Goal: Ask a question: Ask a question

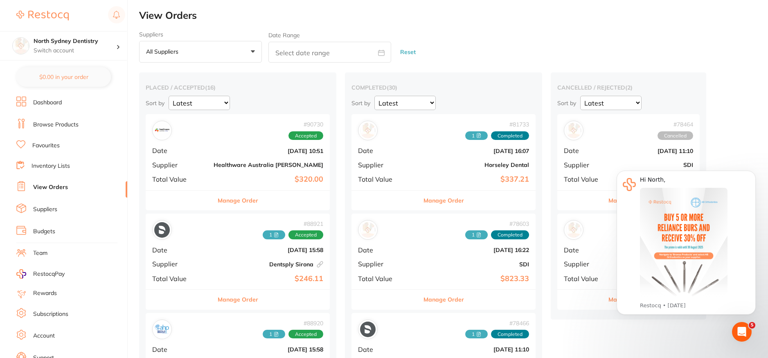
click at [221, 50] on button "All suppliers +0" at bounding box center [200, 52] width 123 height 22
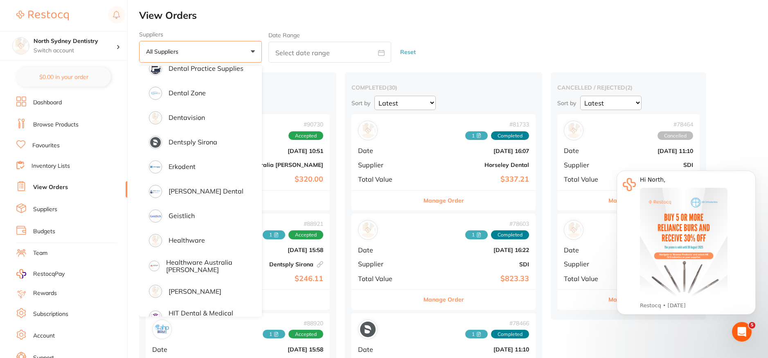
scroll to position [368, 0]
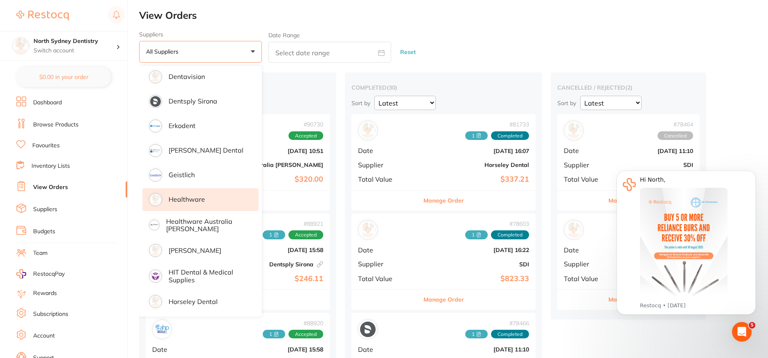
click at [187, 194] on li "Healthware" at bounding box center [200, 199] width 116 height 23
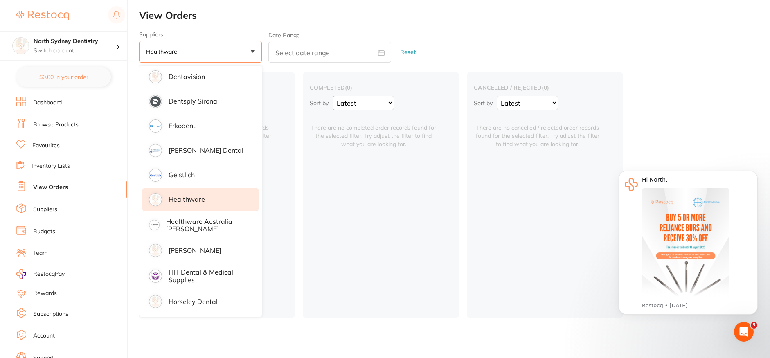
click at [346, 239] on div "completed ( 0 ) Sort by Latest Notification There are no completed order record…" at bounding box center [380, 194] width 155 height 245
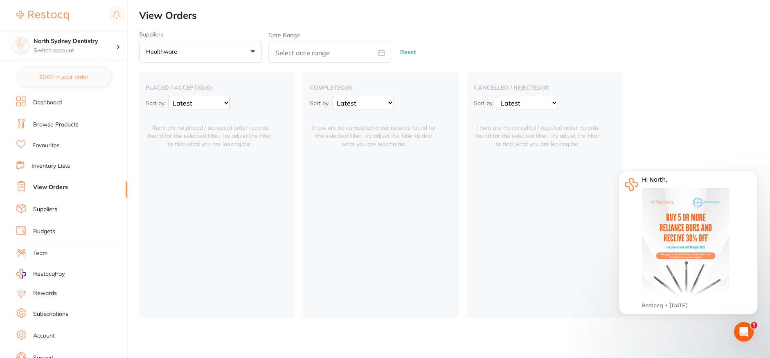
click at [206, 52] on button "Healthware +0" at bounding box center [200, 52] width 123 height 22
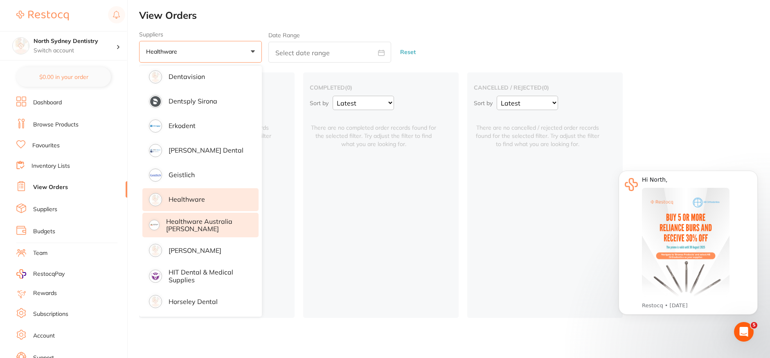
click at [181, 230] on p "Healthware Australia [PERSON_NAME]" at bounding box center [206, 225] width 81 height 15
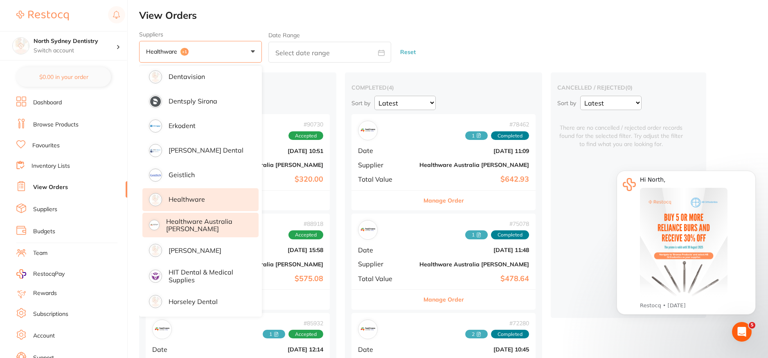
click at [436, 84] on h2 "completed ( 4 )" at bounding box center [443, 87] width 184 height 7
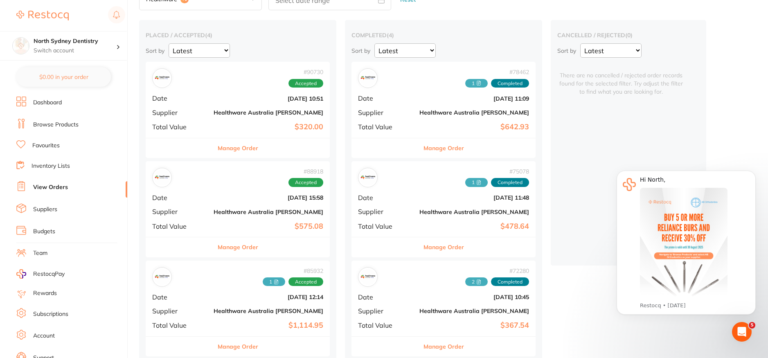
scroll to position [0, 0]
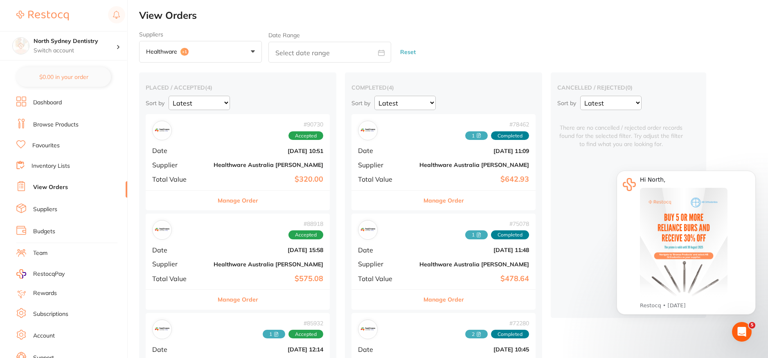
click at [224, 158] on div "# 90730 Accepted Date Aug 20 2025, 10:51 Supplier Healthware Australia Ridley T…" at bounding box center [238, 152] width 184 height 76
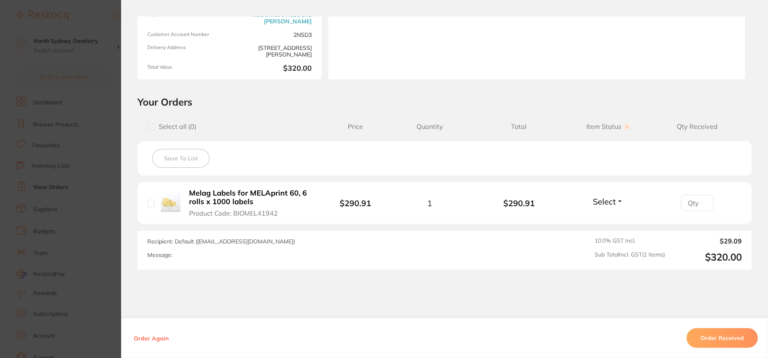
scroll to position [139, 0]
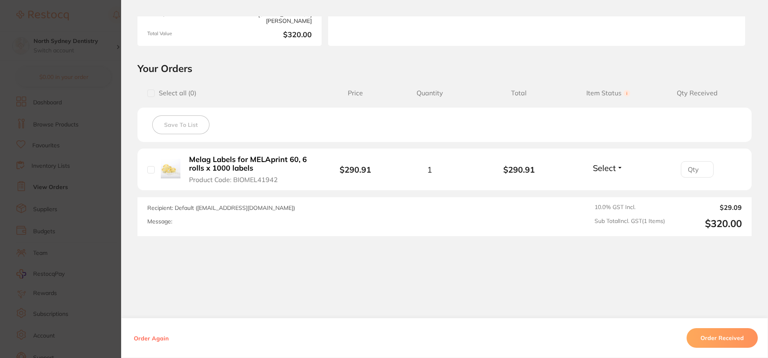
click at [736, 337] on button "Order Received" at bounding box center [721, 338] width 71 height 20
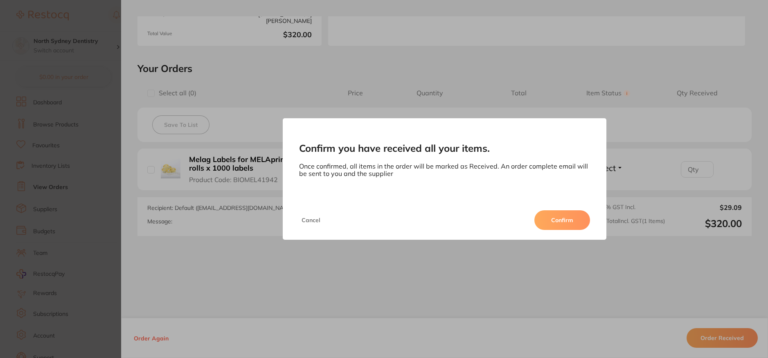
click at [570, 221] on button "Confirm" at bounding box center [562, 220] width 56 height 20
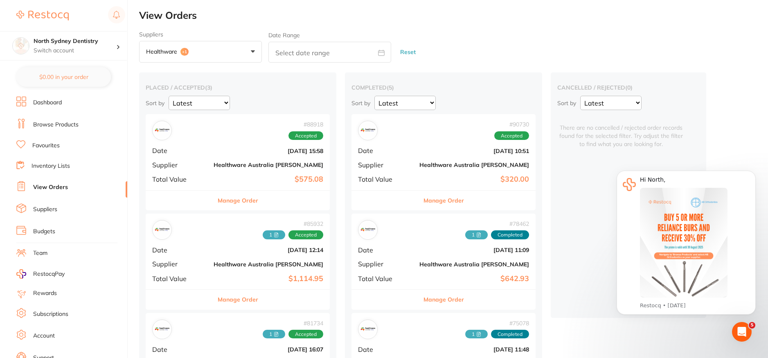
click at [423, 198] on button "Manage Order" at bounding box center [443, 201] width 40 height 20
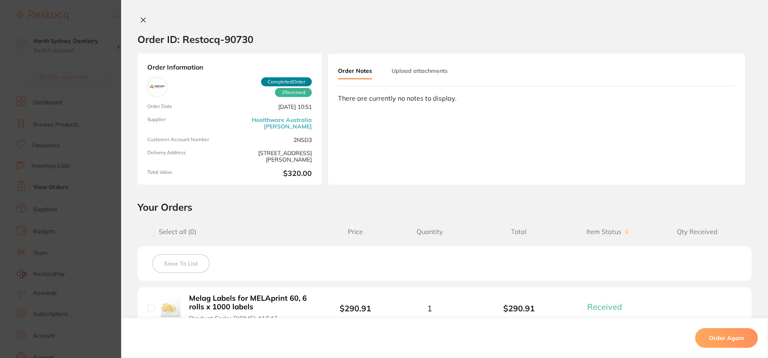
click at [410, 67] on button "Upload attachments" at bounding box center [419, 70] width 56 height 15
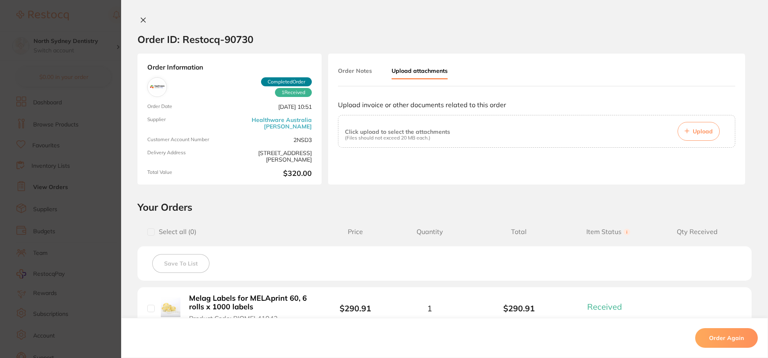
click at [698, 133] on span "Upload" at bounding box center [702, 131] width 20 height 7
click at [698, 137] on button "Upload" at bounding box center [698, 131] width 42 height 19
click at [353, 70] on button "Order Notes" at bounding box center [355, 70] width 34 height 15
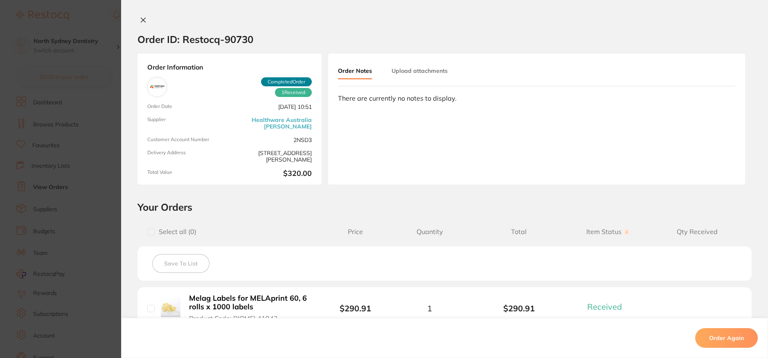
click at [407, 75] on button "Upload attachments" at bounding box center [419, 70] width 56 height 15
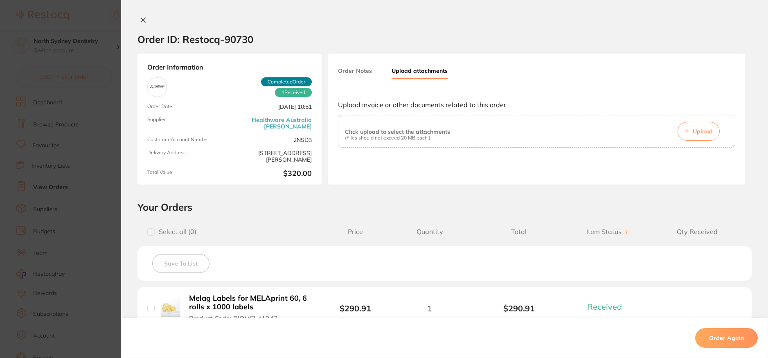
click at [409, 137] on p "(Files should not exceed 20 MB each.)" at bounding box center [397, 138] width 105 height 6
click at [365, 139] on p "(Files should not exceed 20 MB each.)" at bounding box center [397, 138] width 105 height 6
click at [403, 140] on p "(Files should not exceed 20 MB each.)" at bounding box center [397, 138] width 105 height 6
click at [537, 65] on div "Order Notes Upload attachments" at bounding box center [536, 74] width 397 height 23
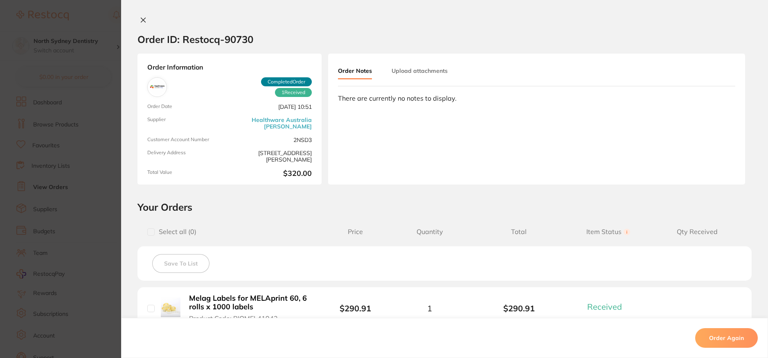
click at [434, 67] on button "Upload attachments" at bounding box center [419, 70] width 56 height 15
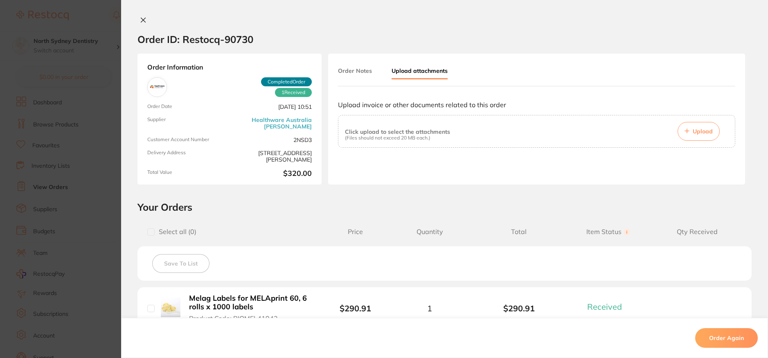
click at [702, 134] on span "Upload" at bounding box center [702, 131] width 20 height 7
click at [355, 70] on button "Order Notes" at bounding box center [355, 70] width 34 height 15
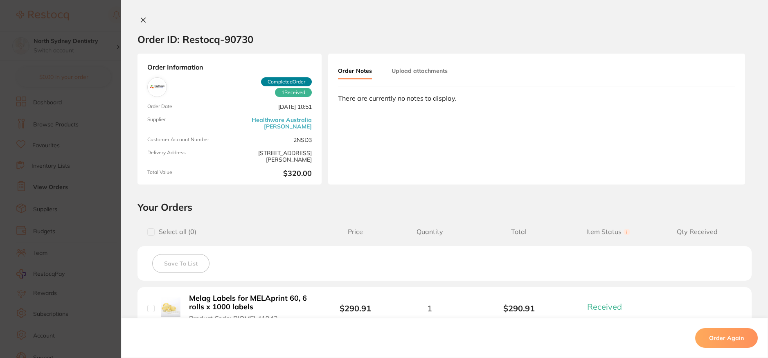
click at [398, 67] on button "Upload attachments" at bounding box center [419, 70] width 56 height 15
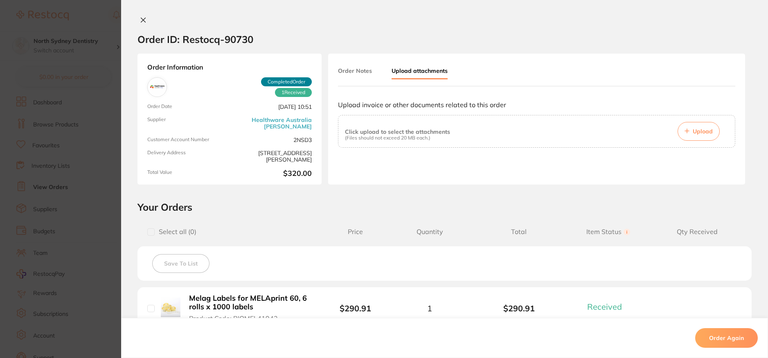
drag, startPoint x: 403, startPoint y: 132, endPoint x: 375, endPoint y: 139, distance: 28.9
click at [375, 139] on p "(Files should not exceed 20 MB each.)" at bounding box center [397, 138] width 105 height 6
click at [292, 88] on div "1 Received Completed Order" at bounding box center [272, 87] width 79 height 20
click at [696, 135] on span "Upload" at bounding box center [702, 131] width 20 height 7
click at [80, 139] on section "Order ID: Restocq- 90730 Order Information 1 Received Completed Order Order Dat…" at bounding box center [384, 179] width 768 height 358
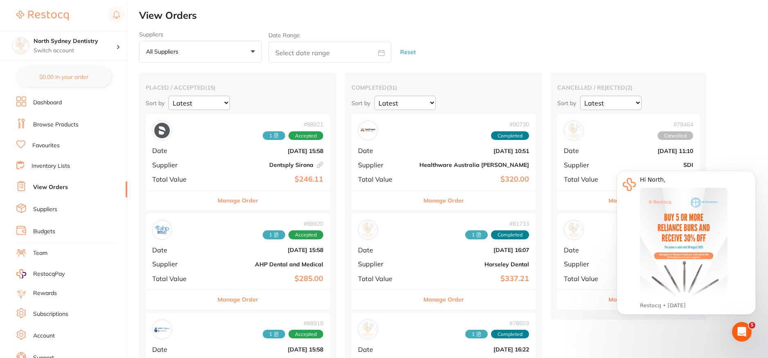
click at [209, 54] on button "All suppliers +0" at bounding box center [200, 52] width 123 height 22
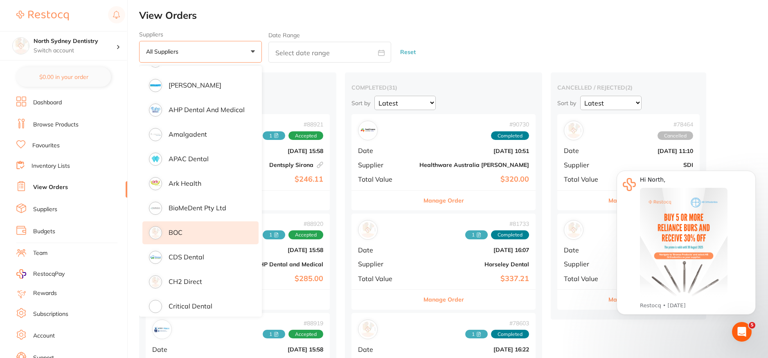
scroll to position [204, 0]
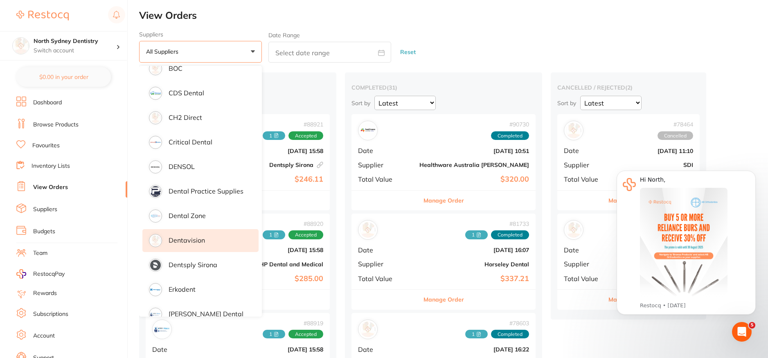
click at [211, 236] on li "Dentavision" at bounding box center [200, 240] width 116 height 23
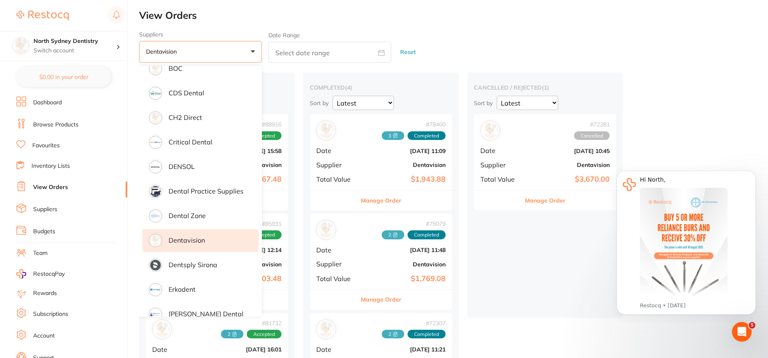
click at [537, 260] on div "cancelled / rejected ( 1 ) Sort by Latest Notification # 72281 Cancelled Date […" at bounding box center [544, 194] width 155 height 245
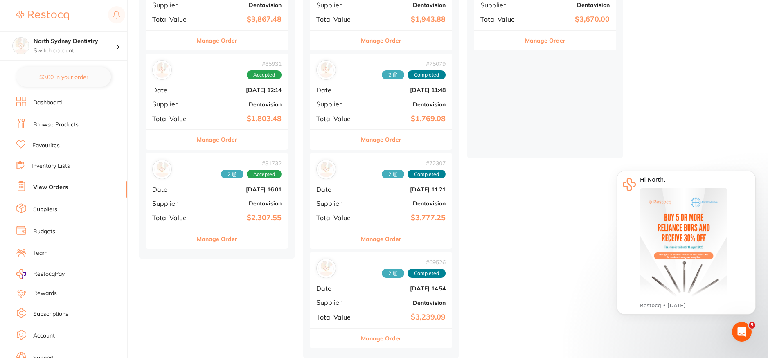
scroll to position [0, 0]
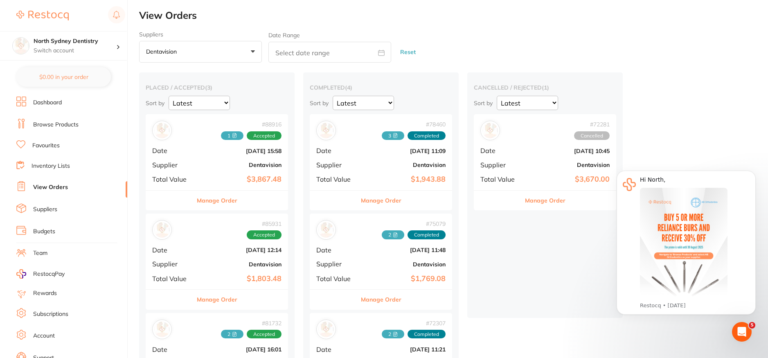
click at [184, 47] on button "Dentavision +0" at bounding box center [200, 52] width 123 height 22
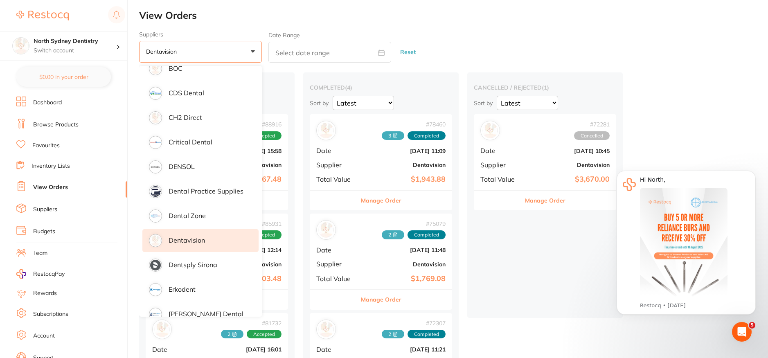
click at [501, 252] on div "cancelled / rejected ( 1 ) Sort by Latest Notification # 72281 Cancelled Date […" at bounding box center [544, 194] width 155 height 245
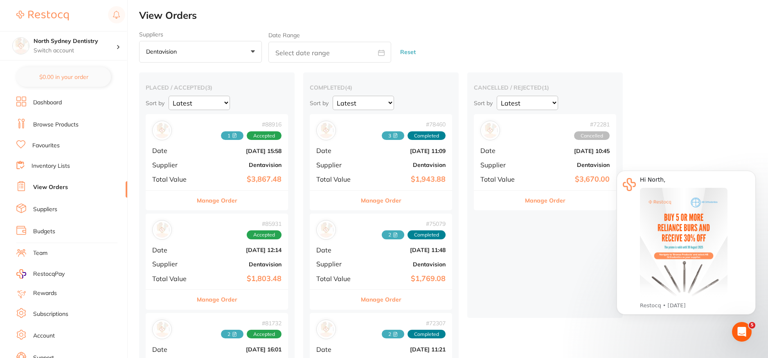
click at [50, 210] on link "Suppliers" at bounding box center [45, 209] width 24 height 8
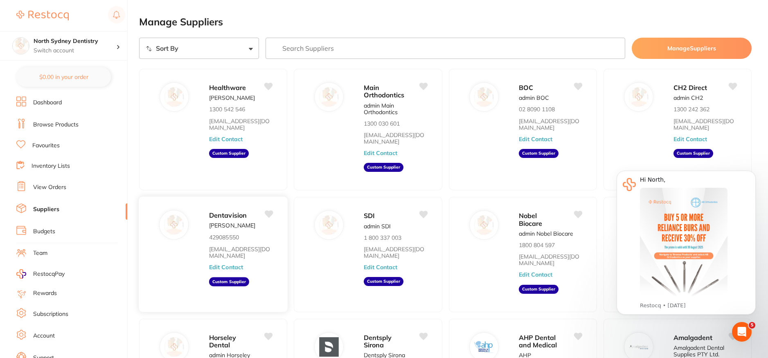
click at [224, 211] on span "Dentavision" at bounding box center [228, 215] width 38 height 8
click at [166, 215] on img at bounding box center [174, 225] width 20 height 20
click at [240, 247] on link "[EMAIL_ADDRESS][DOMAIN_NAME]" at bounding box center [241, 252] width 64 height 13
click at [236, 214] on div "Dentavision" at bounding box center [241, 215] width 64 height 11
click at [56, 186] on link "View Orders" at bounding box center [49, 187] width 33 height 8
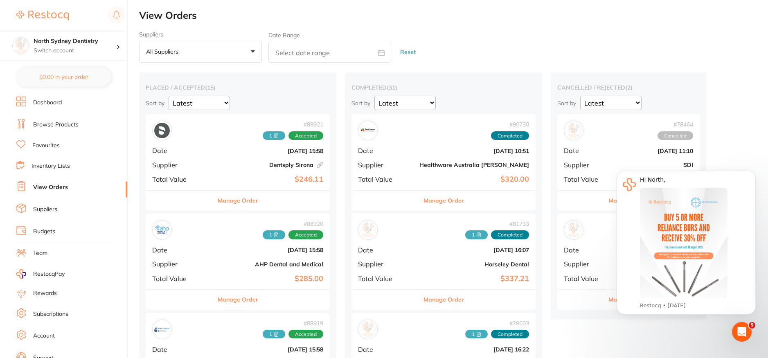
click at [380, 52] on icon at bounding box center [381, 52] width 6 height 5
select select "7"
select select "2025"
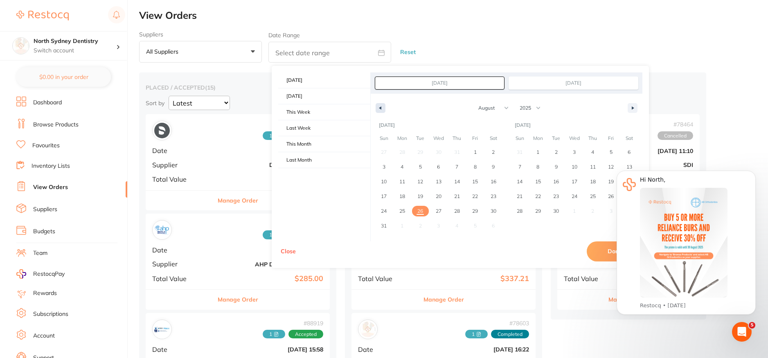
click at [379, 108] on icon "button" at bounding box center [379, 107] width 4 height 3
click at [382, 107] on button "button" at bounding box center [380, 108] width 10 height 10
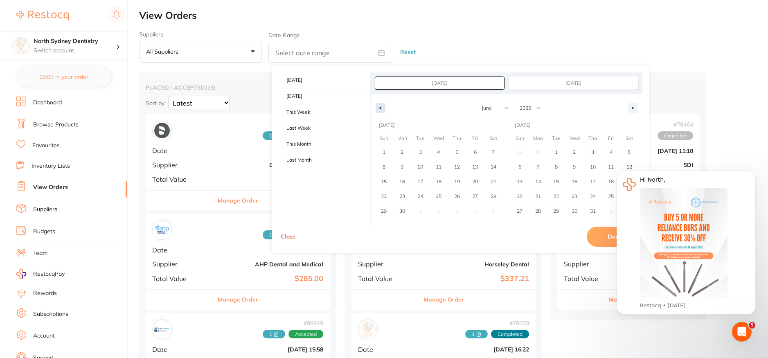
click at [382, 107] on button "button" at bounding box center [380, 108] width 10 height 10
select select "3"
click at [488, 107] on select "January February March April May June July August September October November De…" at bounding box center [490, 108] width 41 height 14
click at [558, 104] on span "January February March April May June July August September October November [D…" at bounding box center [506, 108] width 233 height 14
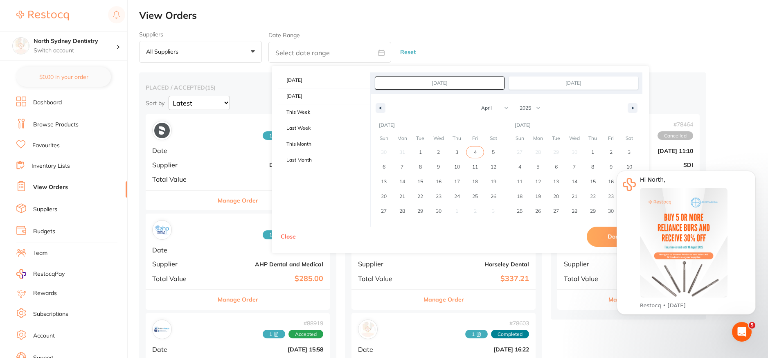
click at [475, 150] on span "4" at bounding box center [475, 152] width 3 height 15
type input "[DATE]"
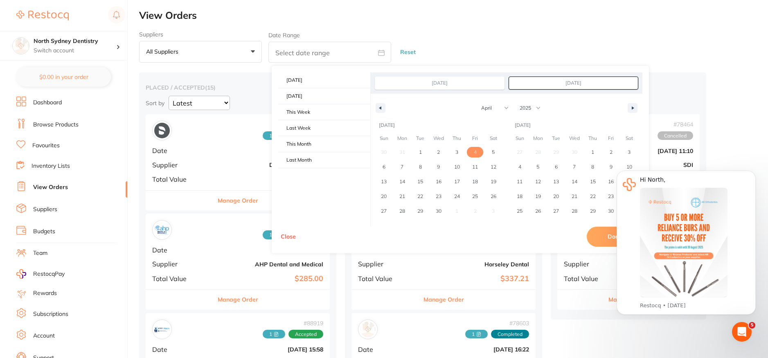
click at [534, 82] on input "[DATE]" at bounding box center [573, 83] width 129 height 12
click at [632, 107] on icon "button" at bounding box center [633, 107] width 4 height 3
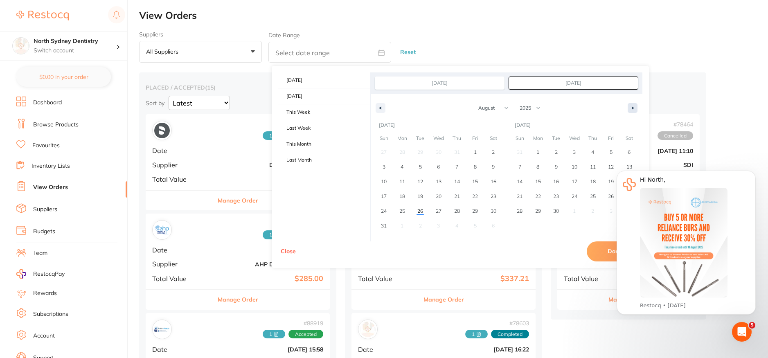
click at [632, 107] on icon "button" at bounding box center [633, 107] width 4 height 3
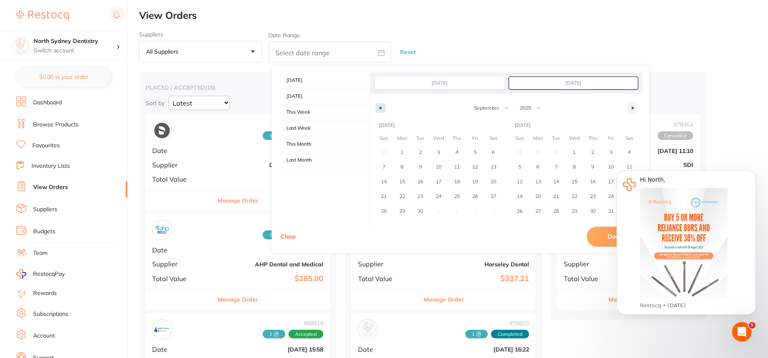
click at [380, 104] on button "button" at bounding box center [380, 108] width 10 height 10
select select "7"
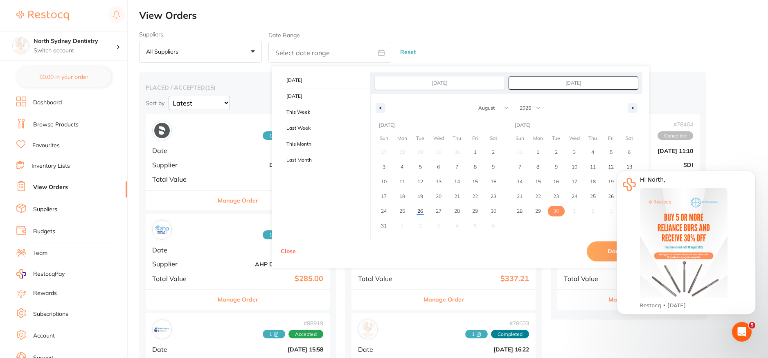
click at [557, 209] on span "30" at bounding box center [556, 211] width 6 height 15
type input "[DATE]"
select select "3"
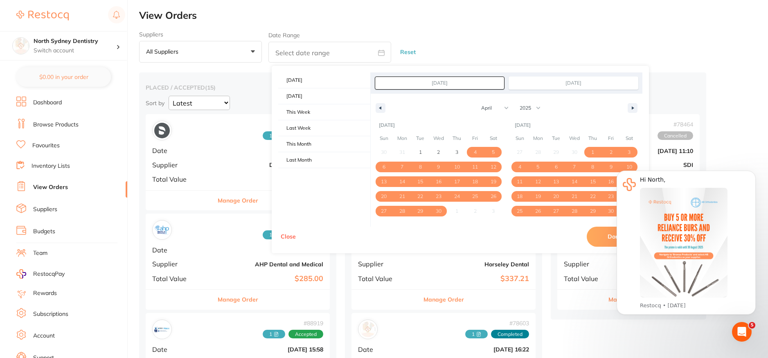
click at [604, 236] on html "Hi North, This month, AB Orthodontics is offering 30% off when you buy 5+ Relia…" at bounding box center [686, 246] width 164 height 177
click at [613, 238] on body "Hi North, This month, AB Orthodontics is offering 30% off when you buy 5+ Relia…" at bounding box center [685, 247] width 157 height 171
click at [753, 173] on icon "Dismiss notification" at bounding box center [752, 172] width 3 height 3
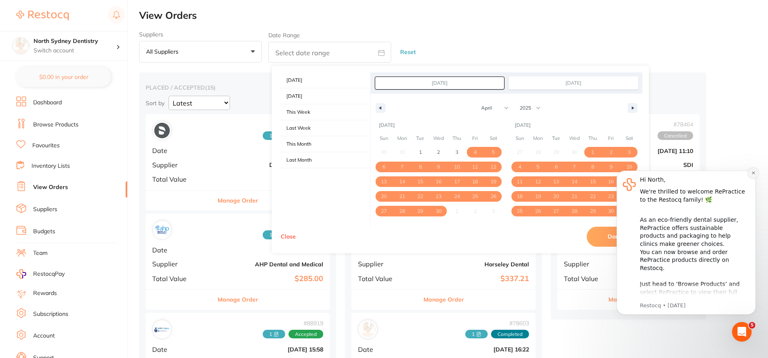
click at [754, 171] on icon "Dismiss notification" at bounding box center [753, 173] width 4 height 4
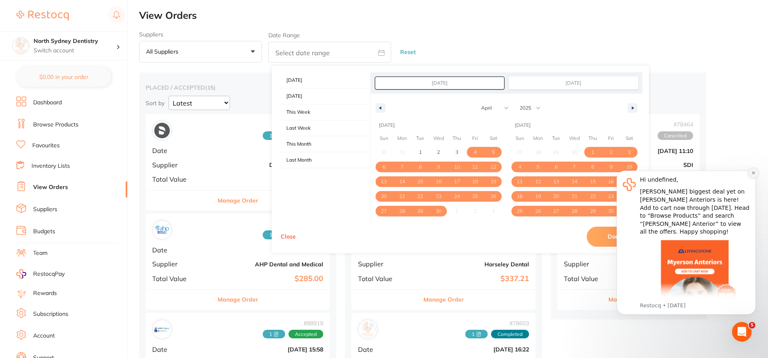
click at [752, 171] on icon "Dismiss notification" at bounding box center [753, 173] width 4 height 4
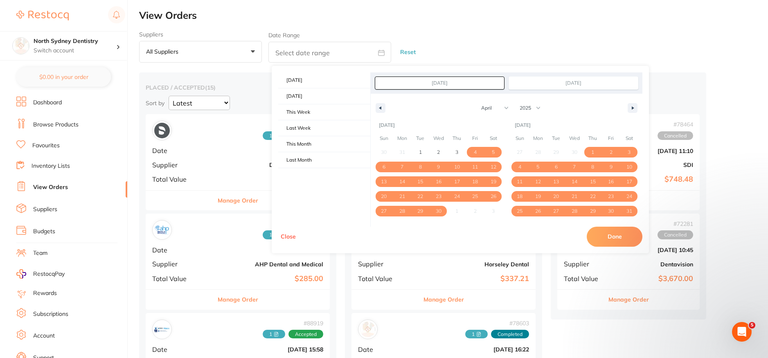
click at [616, 239] on button "Done" at bounding box center [614, 237] width 56 height 20
type input "[DATE] to [DATE]"
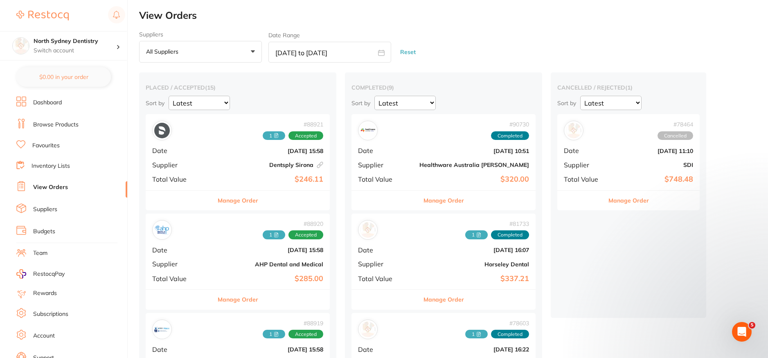
click at [208, 52] on button "All suppliers +0" at bounding box center [200, 52] width 123 height 22
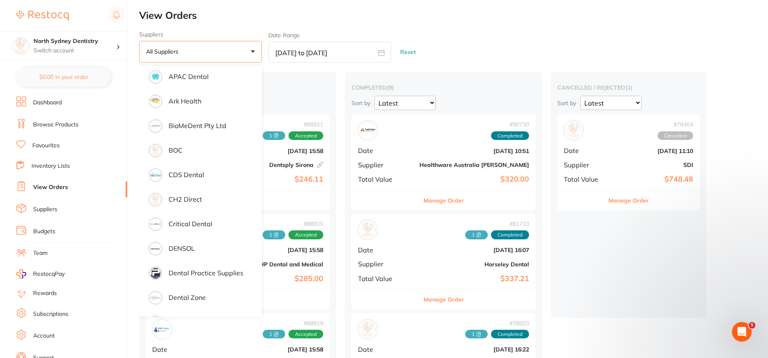
scroll to position [204, 0]
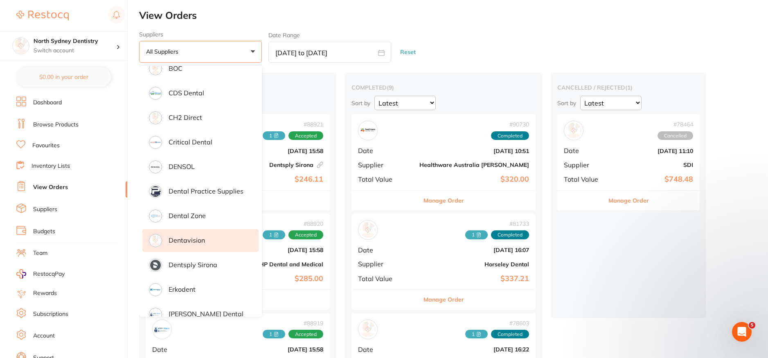
click at [204, 236] on li "Dentavision" at bounding box center [200, 240] width 116 height 23
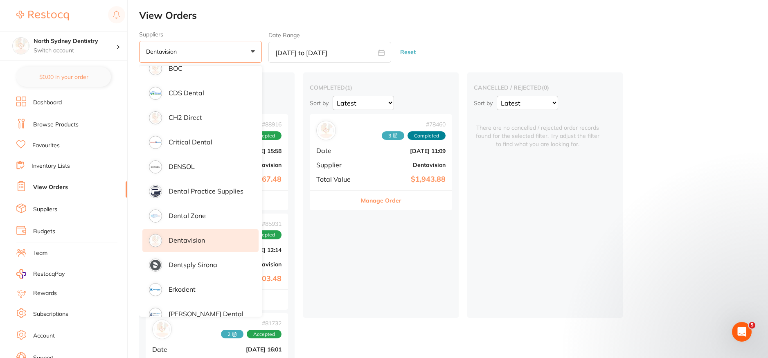
click at [533, 270] on div "cancelled / rejected ( 0 ) Sort by Latest Notification There are no cancelled /…" at bounding box center [544, 194] width 155 height 245
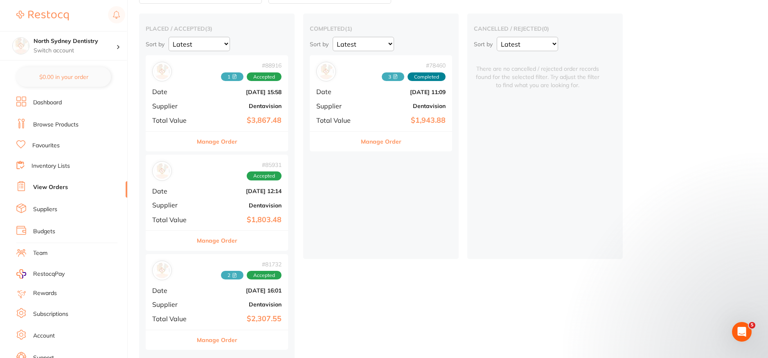
scroll to position [63, 0]
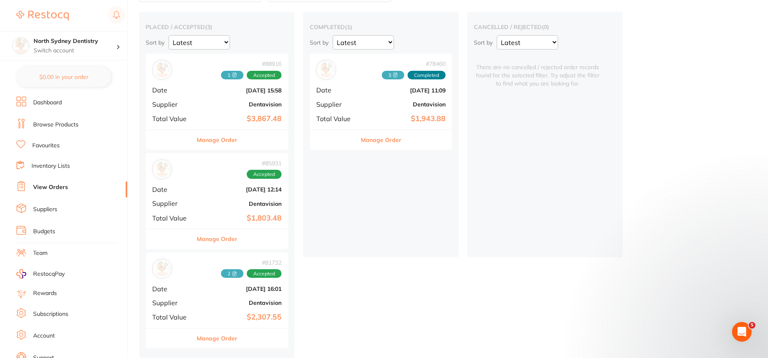
click at [383, 139] on button "Manage Order" at bounding box center [381, 140] width 40 height 20
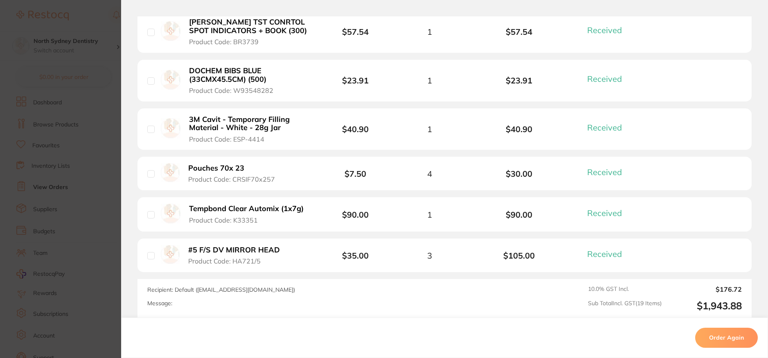
scroll to position [950, 0]
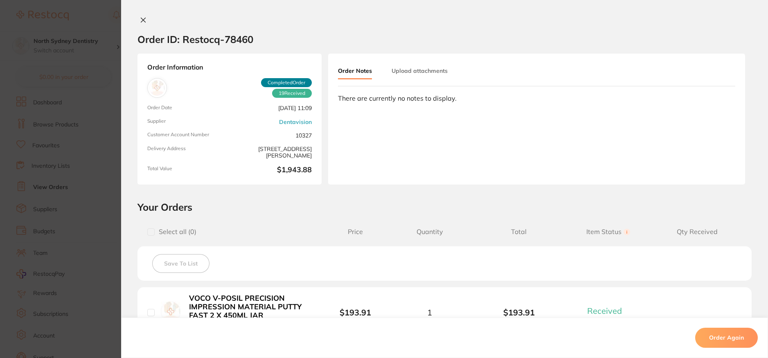
click at [141, 21] on icon at bounding box center [143, 20] width 4 height 4
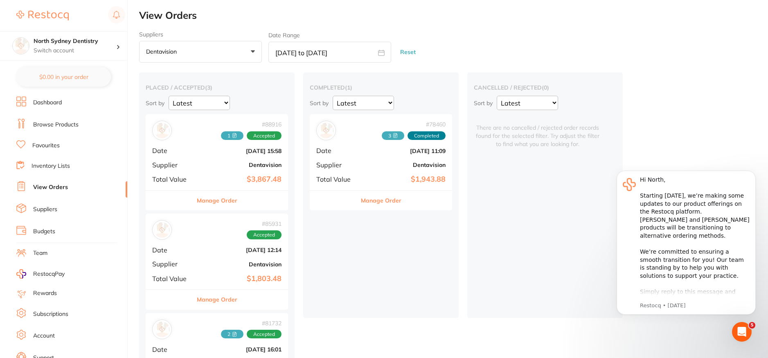
click at [165, 137] on img at bounding box center [162, 131] width 16 height 16
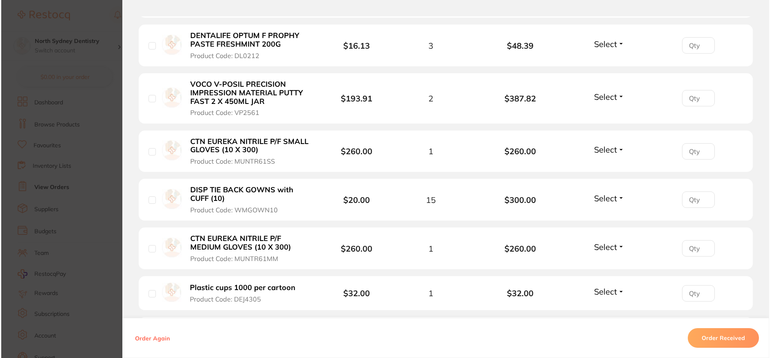
scroll to position [450, 0]
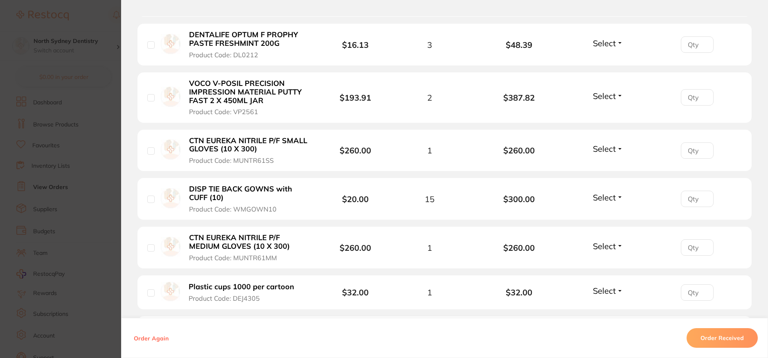
click at [220, 202] on button "DISP TIE BACK GOWNS with CUFF (10) Product Code: WMGOWN10" at bounding box center [249, 198] width 127 height 29
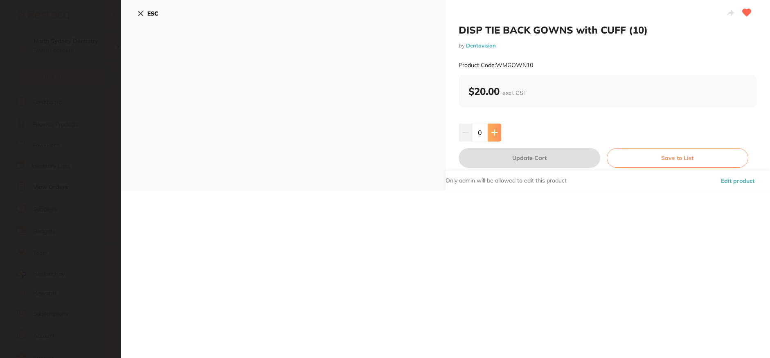
scroll to position [0, 0]
click at [141, 13] on icon at bounding box center [141, 13] width 4 height 4
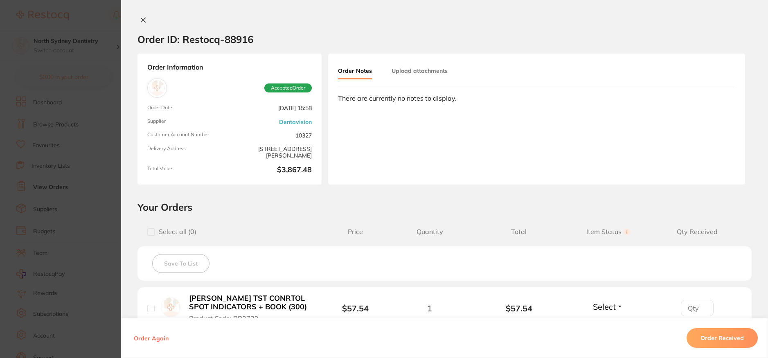
click at [398, 69] on button "Upload attachments" at bounding box center [419, 70] width 56 height 15
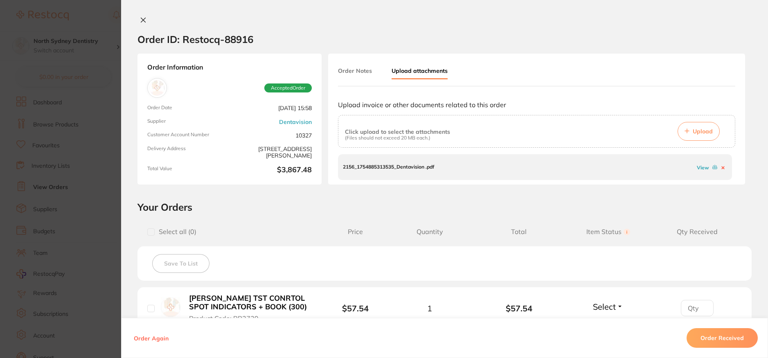
click at [696, 128] on span "Upload" at bounding box center [702, 131] width 20 height 7
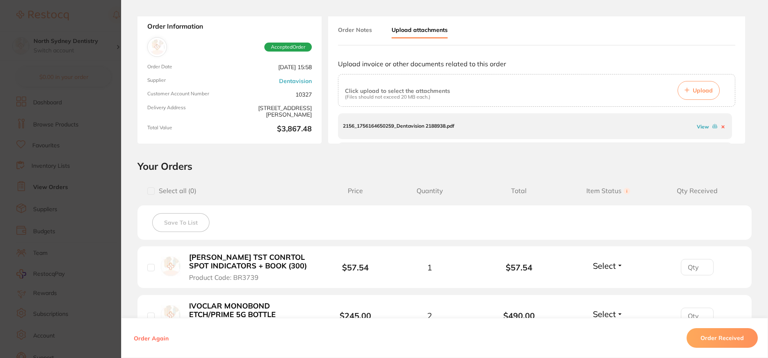
click at [83, 88] on section "Order ID: Restocq- 88916 Order Information Accepted Order Order Date [DATE] 15:…" at bounding box center [384, 179] width 768 height 358
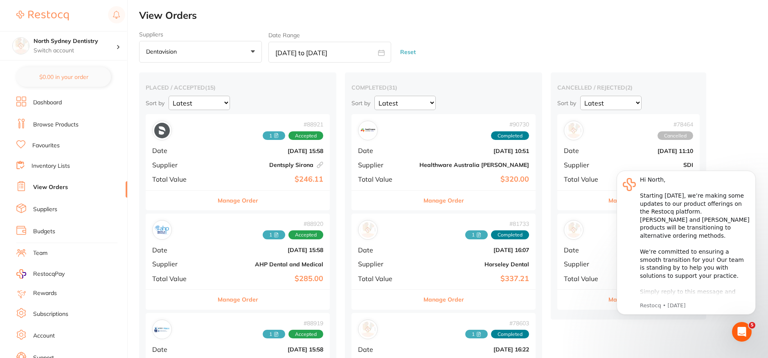
click at [168, 51] on p "Dentavision" at bounding box center [163, 51] width 34 height 7
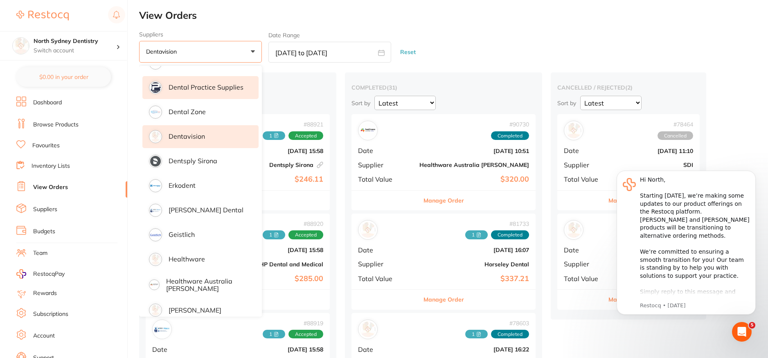
scroll to position [327, 0]
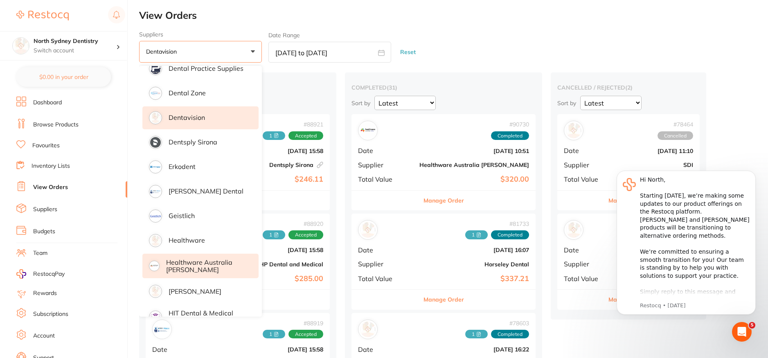
click at [193, 263] on p "Healthware Australia [PERSON_NAME]" at bounding box center [206, 265] width 81 height 15
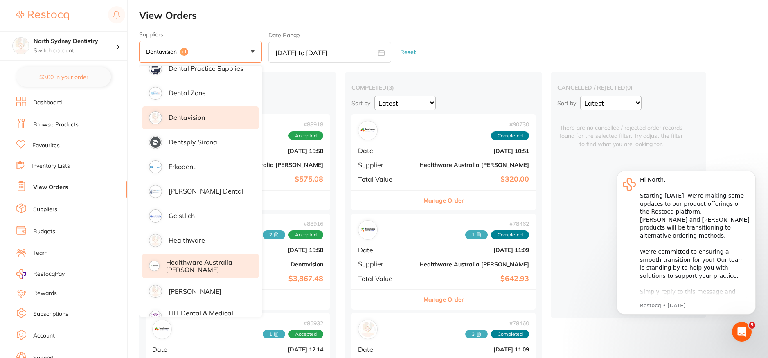
click at [550, 200] on div "cancelled / rejected ( 0 ) Sort by Latest Notification There are no cancelled /…" at bounding box center [627, 194] width 155 height 245
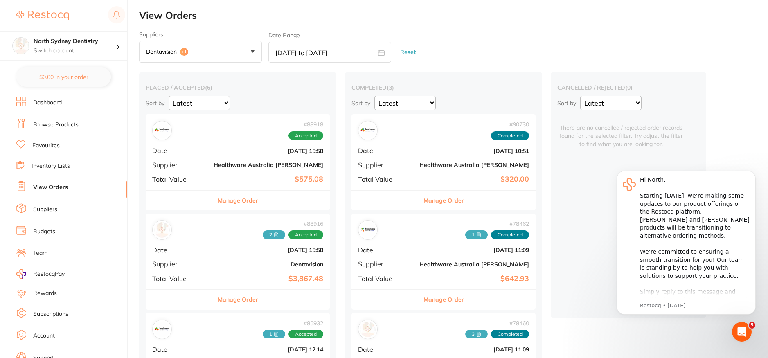
click at [423, 198] on button "Manage Order" at bounding box center [443, 201] width 40 height 20
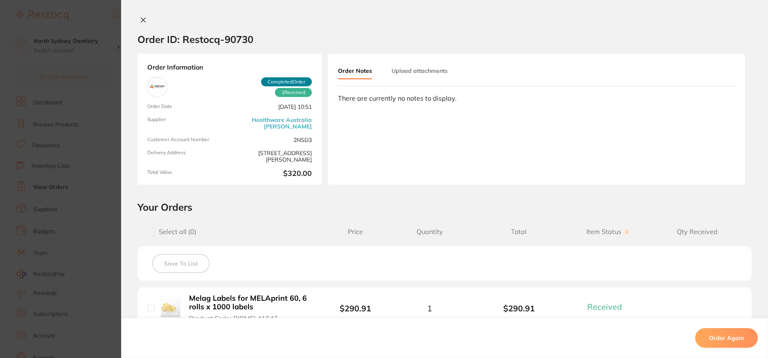
click at [282, 84] on span "Completed Order" at bounding box center [286, 81] width 51 height 9
click at [406, 72] on button "Upload attachments" at bounding box center [419, 70] width 56 height 15
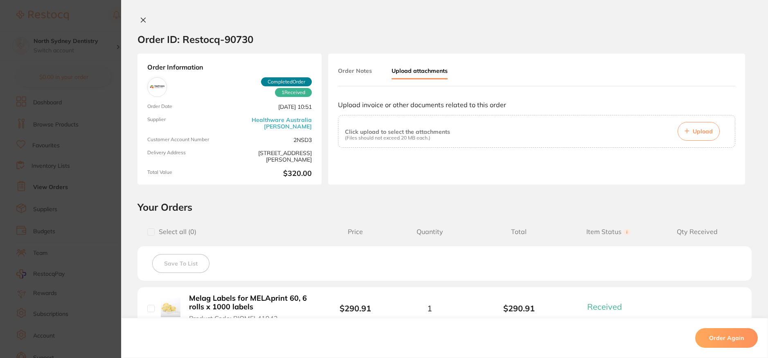
click at [696, 133] on span "Upload" at bounding box center [702, 131] width 20 height 7
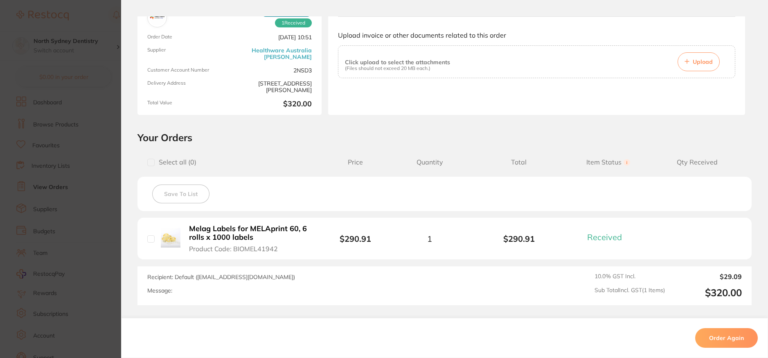
scroll to position [57, 0]
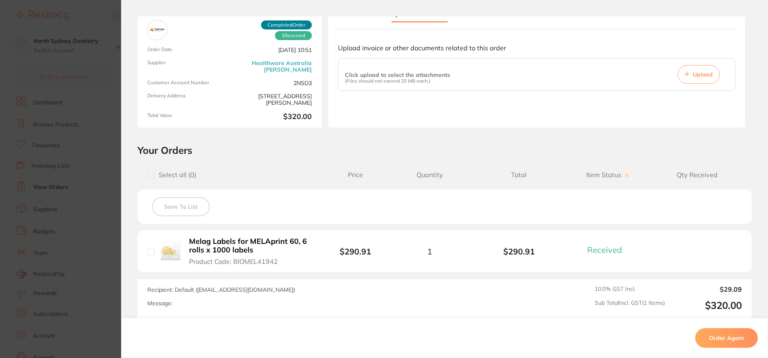
click at [613, 176] on span "Item Status You can use this feature to track items that you have received and …" at bounding box center [607, 175] width 89 height 8
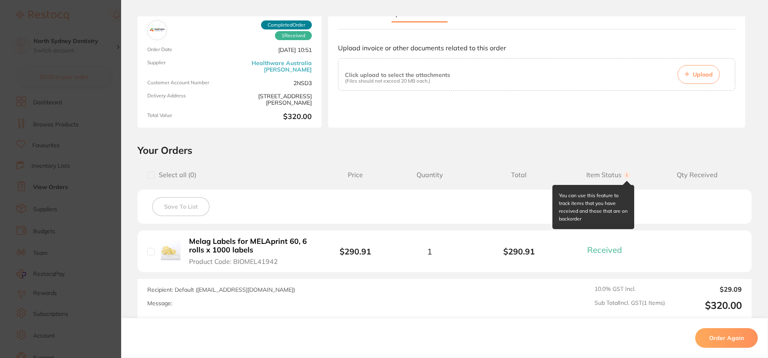
click at [623, 172] on icon at bounding box center [626, 175] width 7 height 7
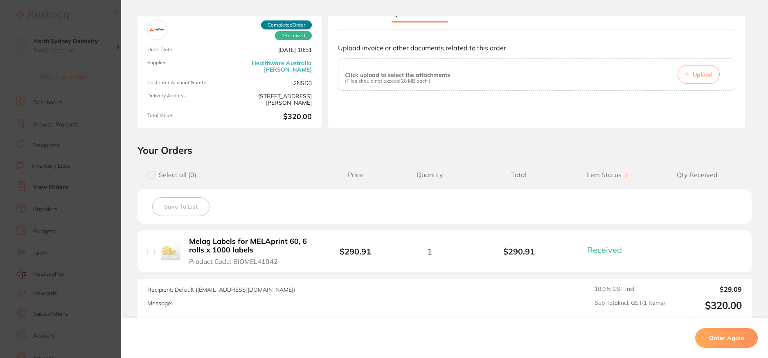
drag, startPoint x: 423, startPoint y: 175, endPoint x: 410, endPoint y: 175, distance: 13.5
click at [418, 176] on span "Quantity" at bounding box center [429, 175] width 89 height 8
click at [347, 169] on div "Select all ( 0 ) Price Quantity Total Item Status You can use this feature to t…" at bounding box center [444, 174] width 614 height 21
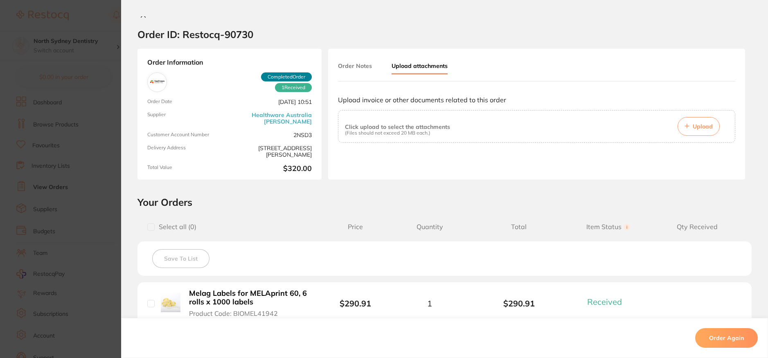
scroll to position [0, 0]
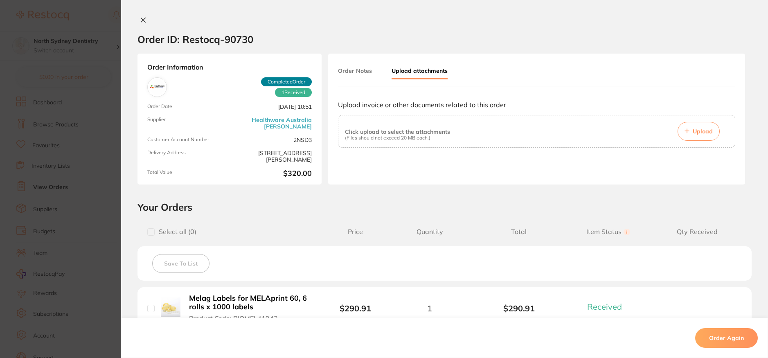
click at [281, 93] on span "1 Received" at bounding box center [293, 92] width 37 height 9
click at [79, 111] on section "Order ID: Restocq- 90730 Order Information 1 Received Completed Order Order Dat…" at bounding box center [384, 179] width 768 height 358
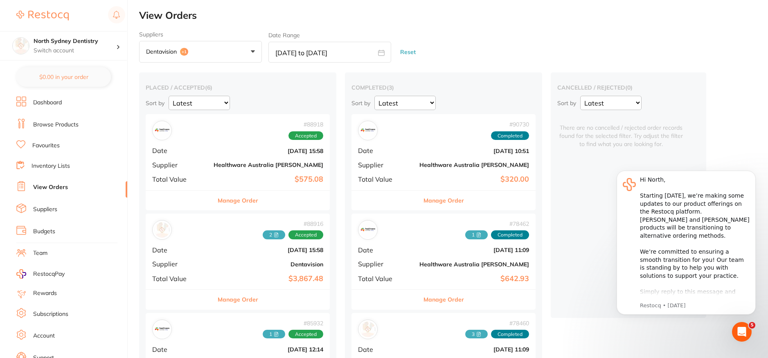
click at [423, 197] on button "Manage Order" at bounding box center [443, 201] width 40 height 20
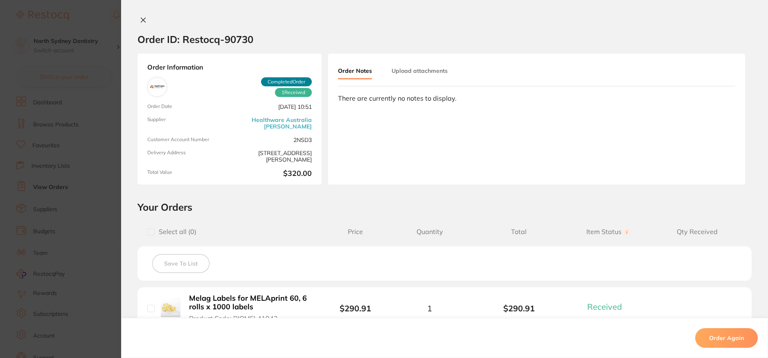
click at [93, 125] on section "Order ID: Restocq- 90730 Order Information 1 Received Completed Order Order Dat…" at bounding box center [384, 179] width 768 height 358
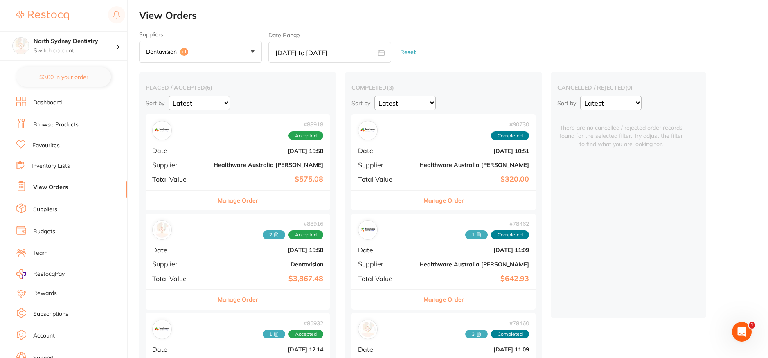
click at [423, 293] on button "Manage Order" at bounding box center [443, 300] width 40 height 20
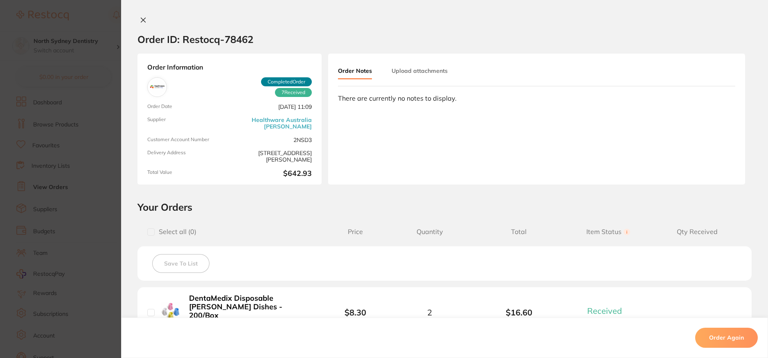
click at [455, 133] on div "Order Notes Upload attachments There are currently no notes to display." at bounding box center [536, 119] width 417 height 131
click at [436, 76] on button "Upload attachments" at bounding box center [419, 70] width 56 height 15
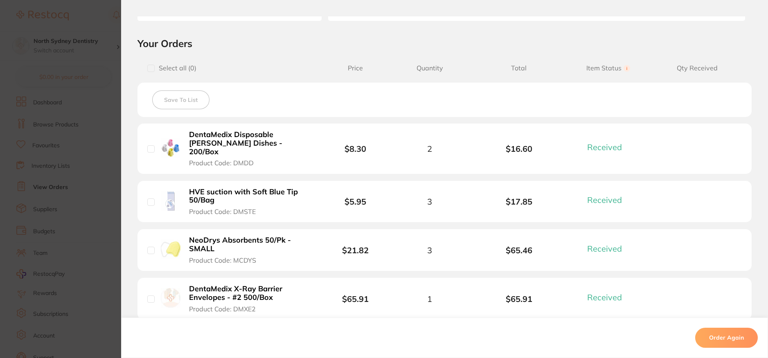
click at [55, 157] on section "Order ID: Restocq- 78462 Order Information 7 Received Completed Order Order Dat…" at bounding box center [384, 179] width 768 height 358
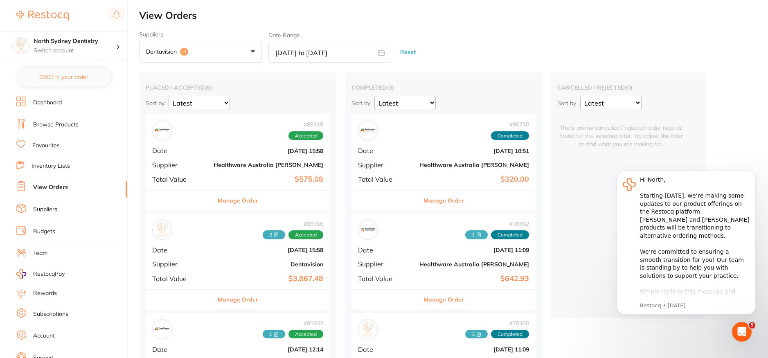
click at [423, 197] on button "Manage Order" at bounding box center [443, 201] width 40 height 20
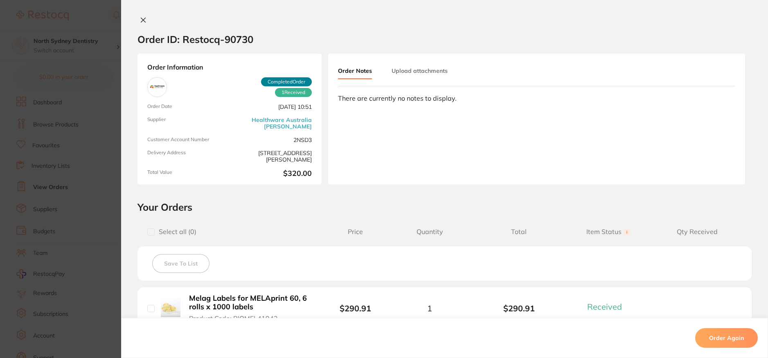
click at [406, 69] on button "Upload attachments" at bounding box center [419, 70] width 56 height 15
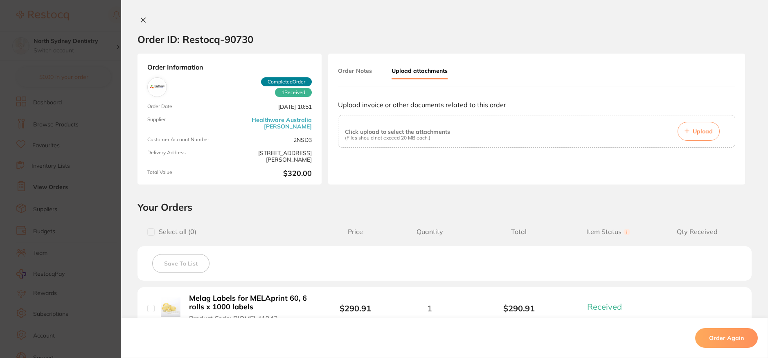
click at [701, 134] on span "Upload" at bounding box center [702, 131] width 20 height 7
click at [296, 94] on span "1 Received" at bounding box center [293, 92] width 37 height 9
click at [358, 201] on h2 "Your Orders" at bounding box center [444, 207] width 614 height 12
click at [102, 138] on section "Order ID: Restocq- 90730 Order Information 1 Received Completed Order Order Dat…" at bounding box center [384, 179] width 768 height 358
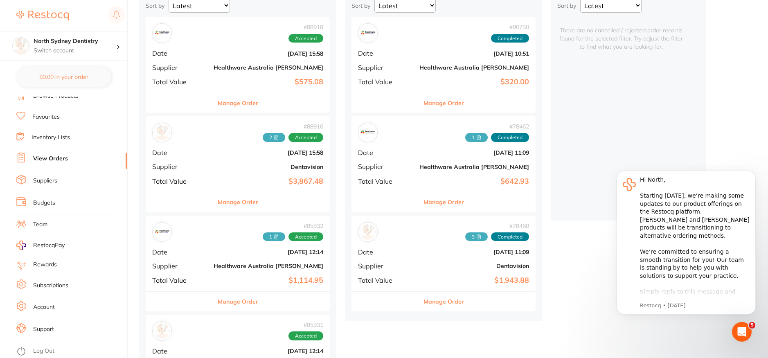
scroll to position [123, 0]
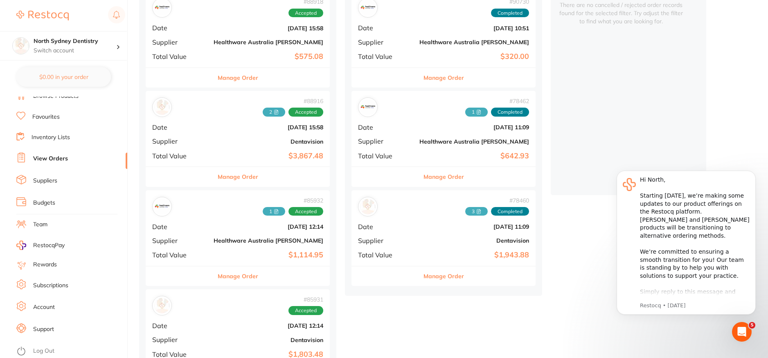
click at [44, 329] on link "Support" at bounding box center [43, 329] width 21 height 8
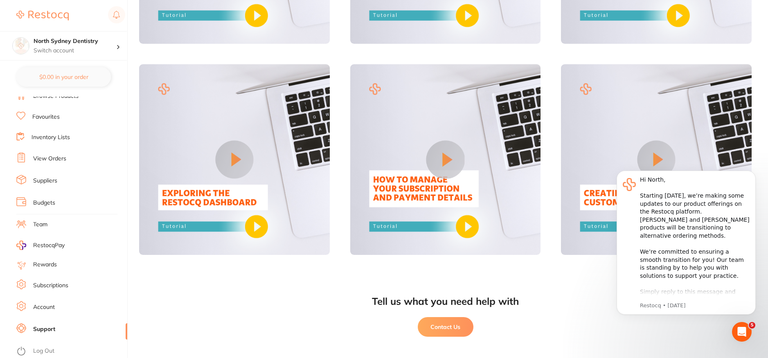
scroll to position [664, 0]
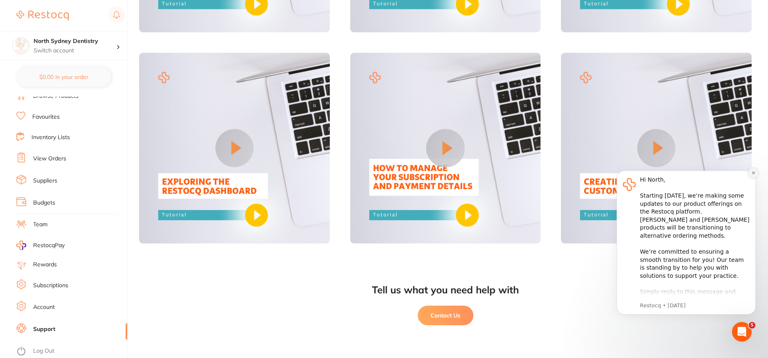
click at [753, 175] on icon "Dismiss notification" at bounding box center [753, 173] width 4 height 4
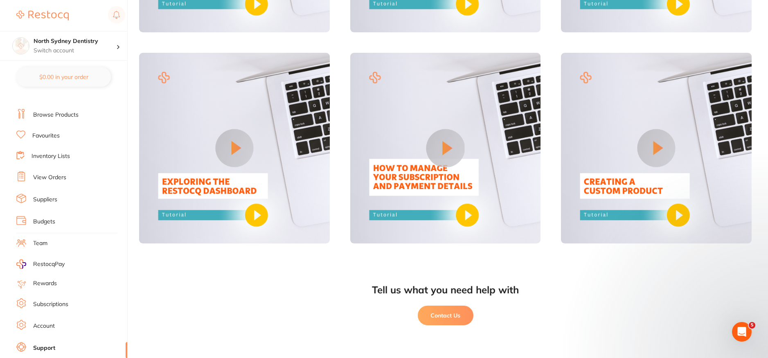
scroll to position [0, 0]
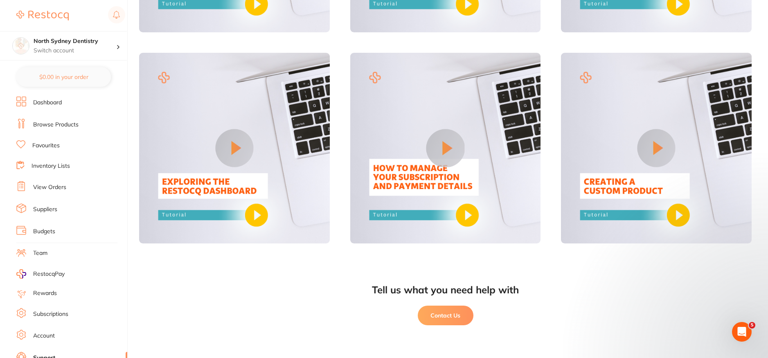
click at [49, 165] on link "Inventory Lists" at bounding box center [50, 166] width 38 height 8
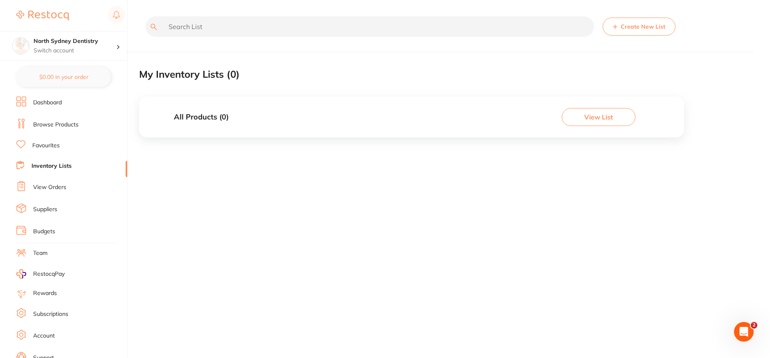
click at [55, 124] on link "Browse Products" at bounding box center [55, 125] width 45 height 8
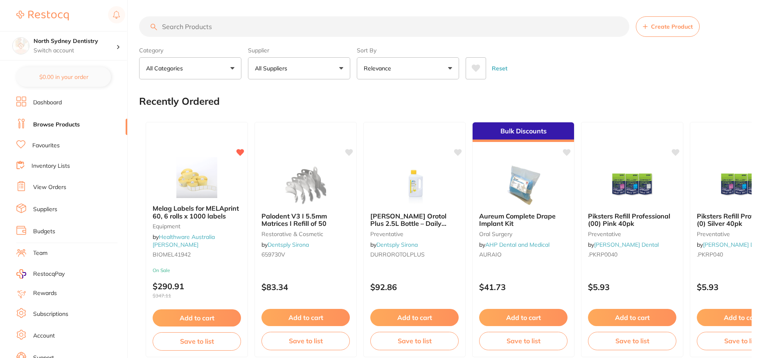
click at [53, 99] on link "Dashboard" at bounding box center [47, 103] width 29 height 8
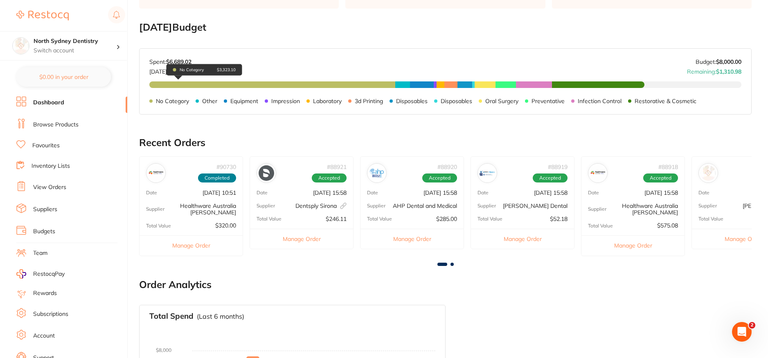
scroll to position [286, 0]
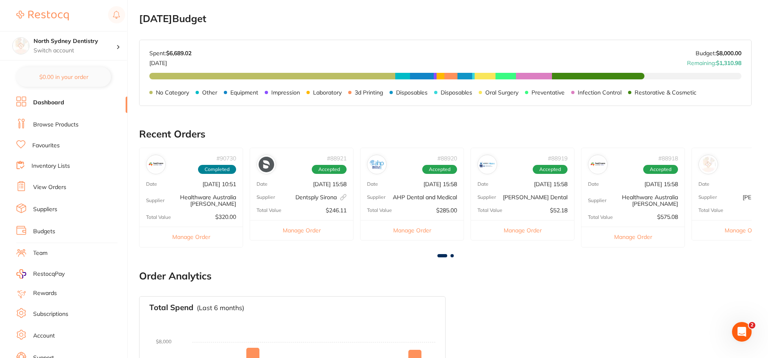
click at [195, 235] on button "Manage Order" at bounding box center [190, 237] width 103 height 20
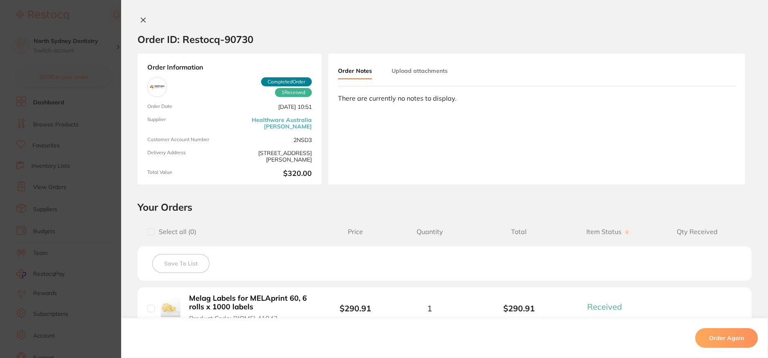
scroll to position [0, 0]
click at [292, 81] on span "Completed Order" at bounding box center [286, 81] width 51 height 9
click at [292, 95] on span "1 Received" at bounding box center [293, 92] width 37 height 9
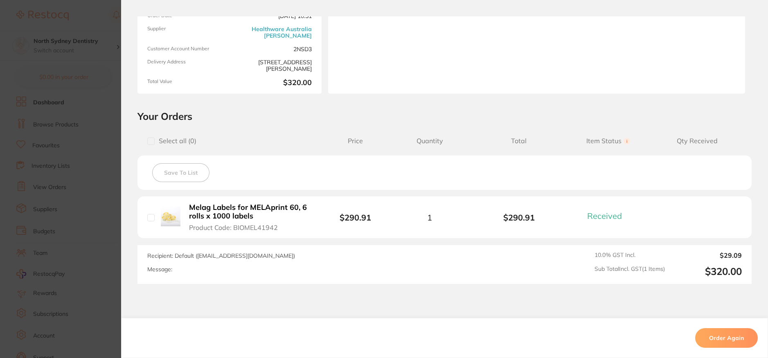
scroll to position [139, 0]
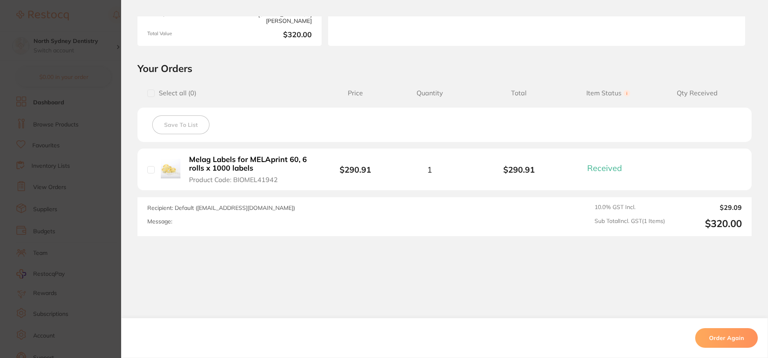
click at [148, 173] on input "checkbox" at bounding box center [150, 169] width 7 height 7
click at [148, 170] on input "checkbox" at bounding box center [150, 169] width 7 height 7
checkbox input "false"
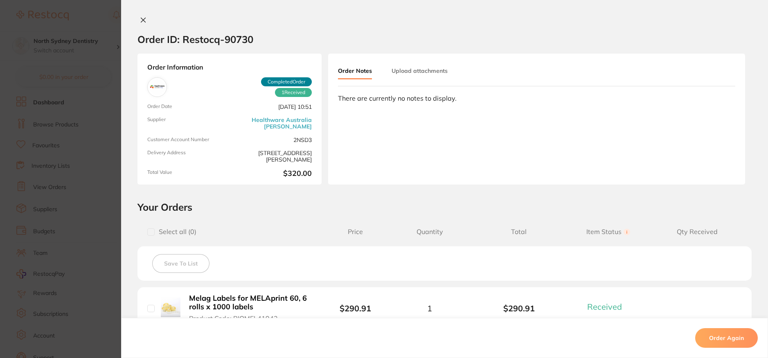
click at [351, 75] on button "Order Notes" at bounding box center [355, 71] width 34 height 16
click at [358, 99] on div "There are currently no notes to display." at bounding box center [536, 97] width 397 height 7
drag, startPoint x: 394, startPoint y: 100, endPoint x: 447, endPoint y: 98, distance: 53.6
click at [447, 98] on div "There are currently no notes to display." at bounding box center [536, 97] width 397 height 7
click at [457, 102] on div "There are currently no notes to display." at bounding box center [536, 97] width 397 height 7
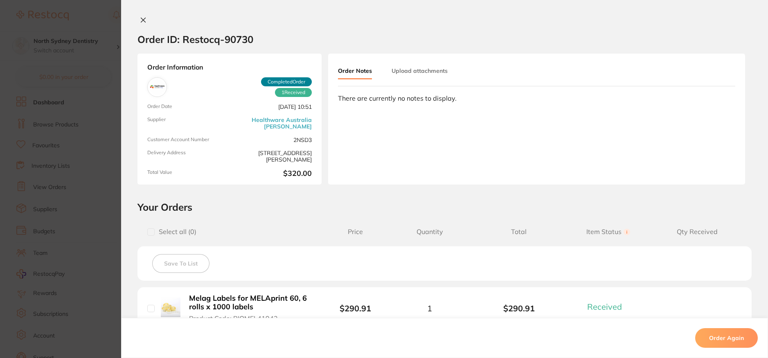
click at [462, 99] on div "There are currently no notes to display." at bounding box center [536, 97] width 397 height 7
click at [431, 229] on span "Quantity" at bounding box center [429, 232] width 89 height 8
click at [320, 229] on span "Select all ( 0 )" at bounding box center [239, 232] width 185 height 8
click at [140, 20] on icon at bounding box center [143, 20] width 7 height 7
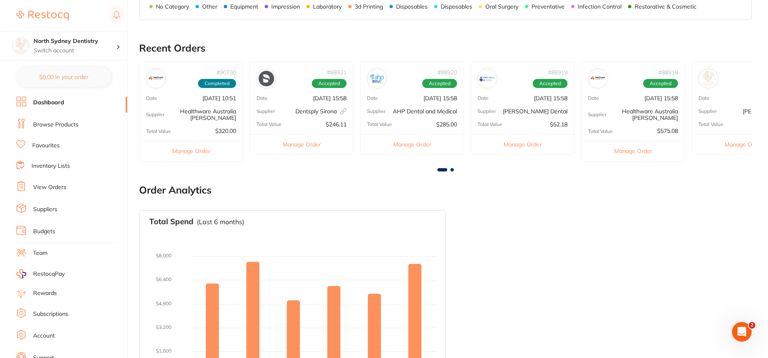
scroll to position [294, 0]
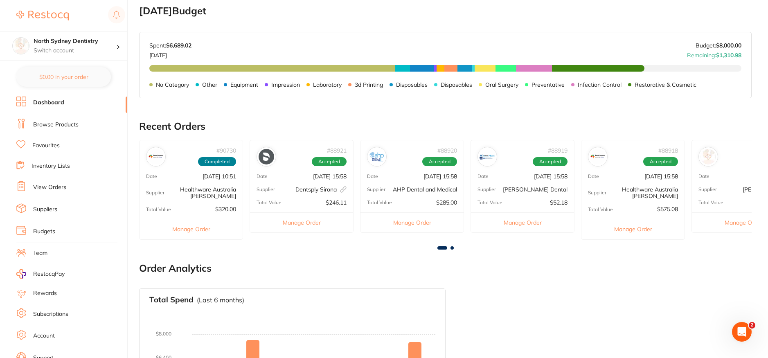
drag, startPoint x: 211, startPoint y: 227, endPoint x: 308, endPoint y: 252, distance: 100.9
click at [308, 252] on main "Dashboard Welcome back, [GEOGRAPHIC_DATA] Dentistry [GEOGRAPHIC_DATA] Dentistry…" at bounding box center [453, 93] width 629 height 775
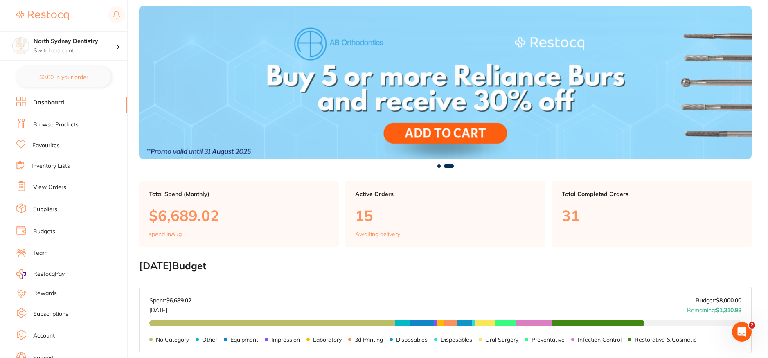
scroll to position [0, 0]
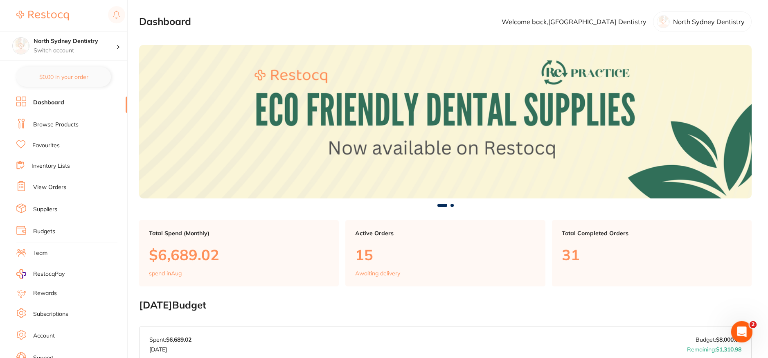
click at [736, 333] on icon "Open Intercom Messenger" at bounding box center [740, 330] width 13 height 13
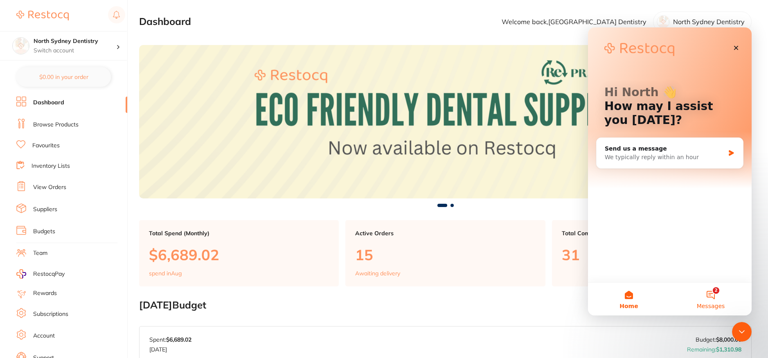
click at [712, 294] on button "2 Messages" at bounding box center [710, 299] width 82 height 33
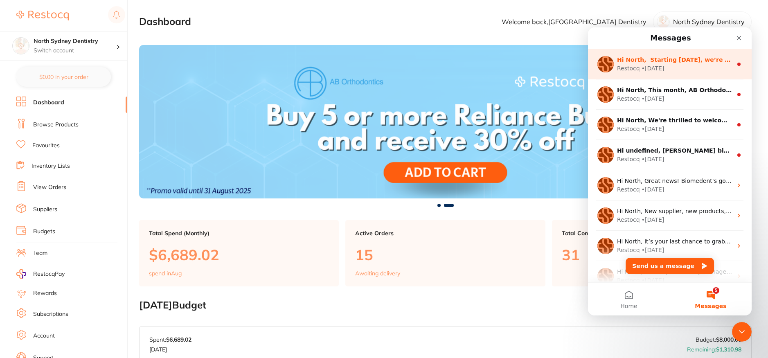
click at [681, 69] on div "Restocq • [DATE]" at bounding box center [674, 68] width 115 height 9
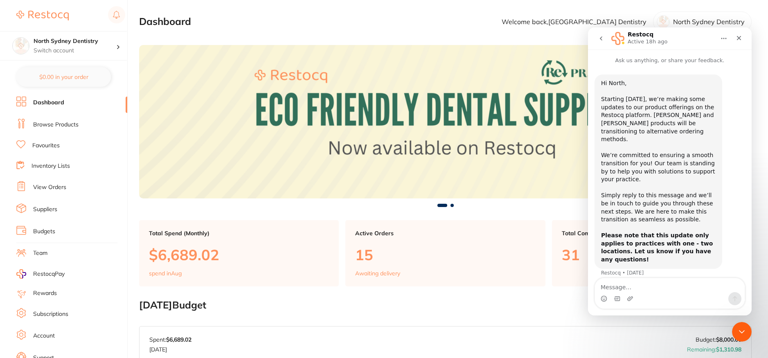
click at [597, 39] on button "go back" at bounding box center [601, 39] width 16 height 16
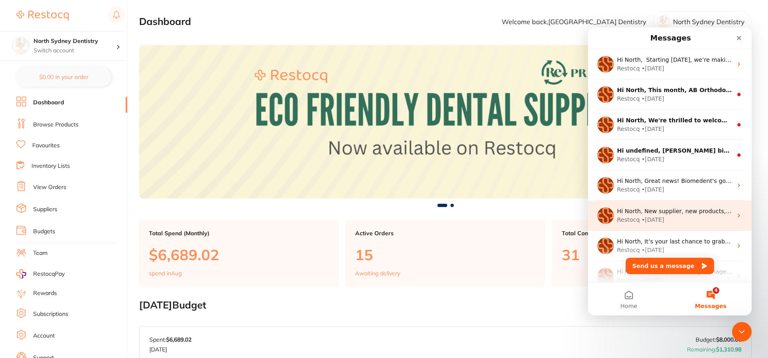
scroll to position [102, 0]
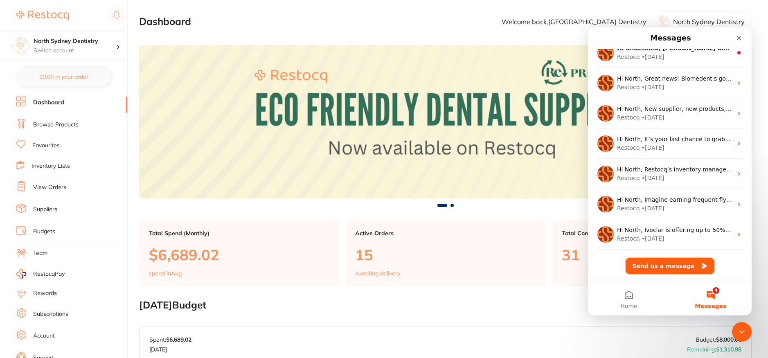
click at [660, 264] on button "Send us a message" at bounding box center [669, 266] width 88 height 16
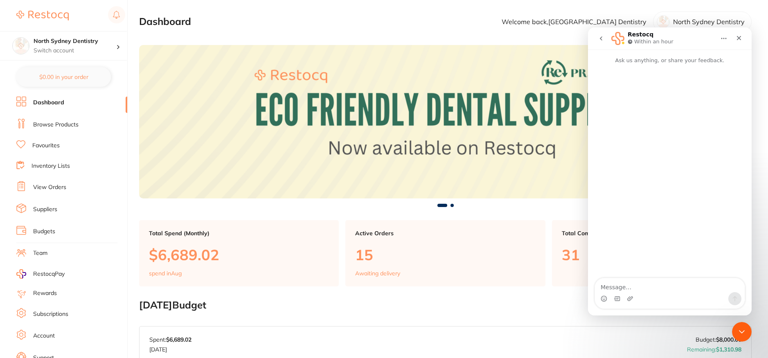
scroll to position [69, 0]
click at [645, 291] on textarea "Message…" at bounding box center [670, 285] width 150 height 14
type textarea "how do i modify the order status from completed to in completed"
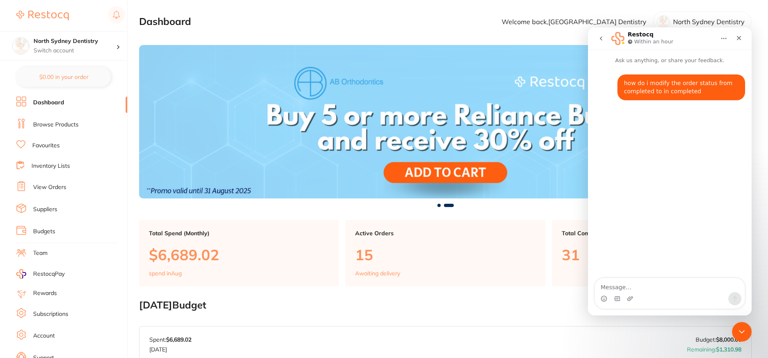
drag, startPoint x: 88, startPoint y: 62, endPoint x: 57, endPoint y: 185, distance: 127.0
click at [57, 185] on link "View Orders" at bounding box center [49, 187] width 33 height 8
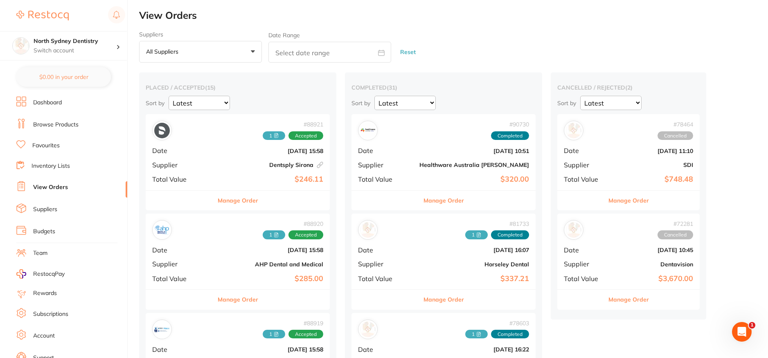
click at [52, 191] on link "View Orders" at bounding box center [50, 187] width 35 height 8
click at [423, 202] on button "Manage Order" at bounding box center [443, 201] width 40 height 20
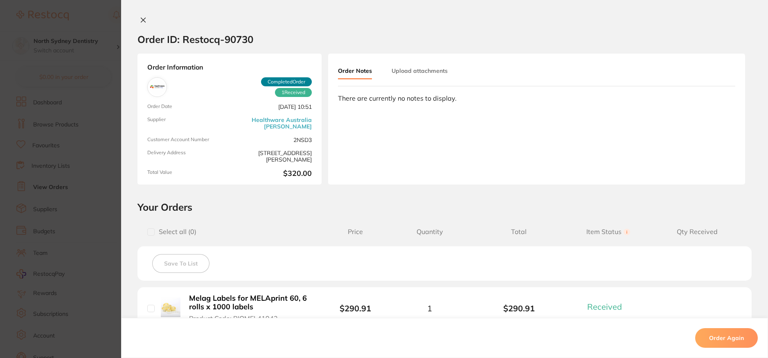
click at [428, 70] on button "Upload attachments" at bounding box center [419, 70] width 56 height 15
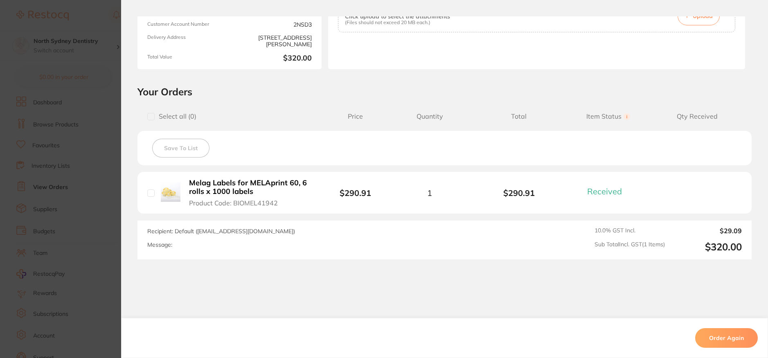
scroll to position [139, 0]
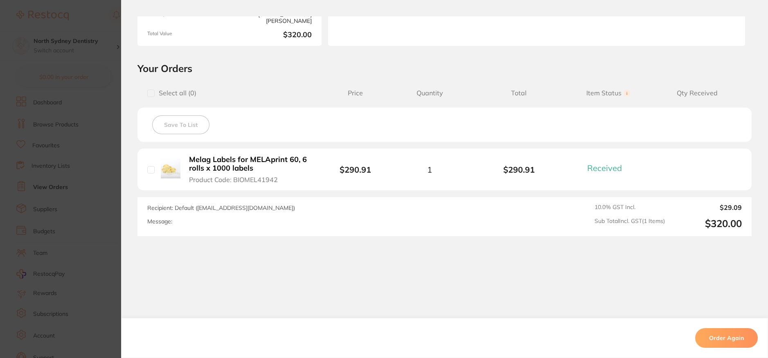
click at [43, 90] on section "Order ID: Restocq- 90730 Order Information 1 Received Completed Order Order Dat…" at bounding box center [384, 179] width 768 height 358
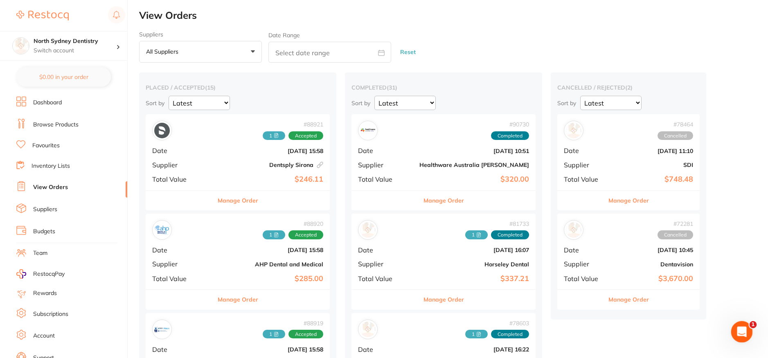
click at [739, 332] on icon "Open Intercom Messenger" at bounding box center [740, 330] width 13 height 13
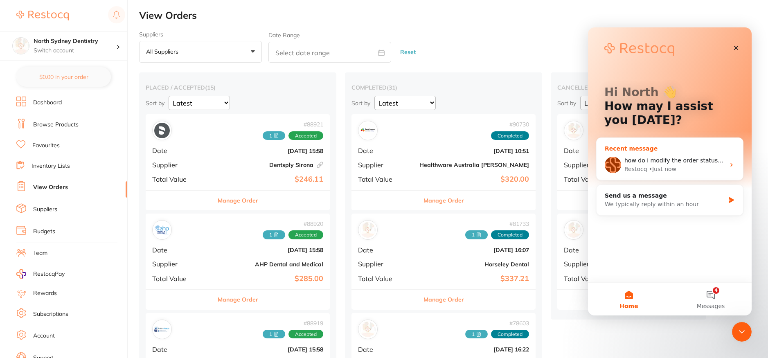
click at [733, 161] on div "how do i modify the order status from completed to in completed Restocq • Just …" at bounding box center [669, 165] width 146 height 30
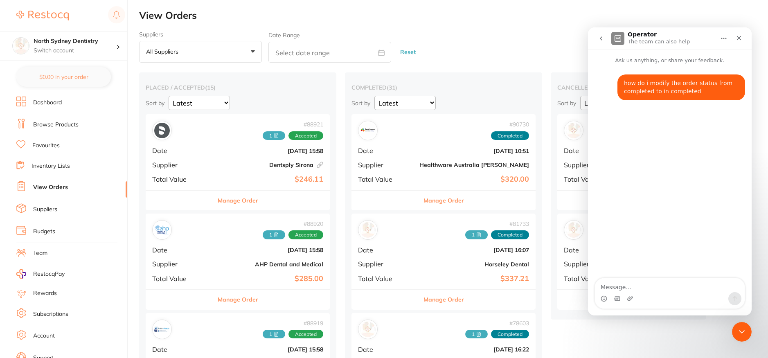
click at [374, 138] on div "# 90730 Completed" at bounding box center [443, 131] width 171 height 20
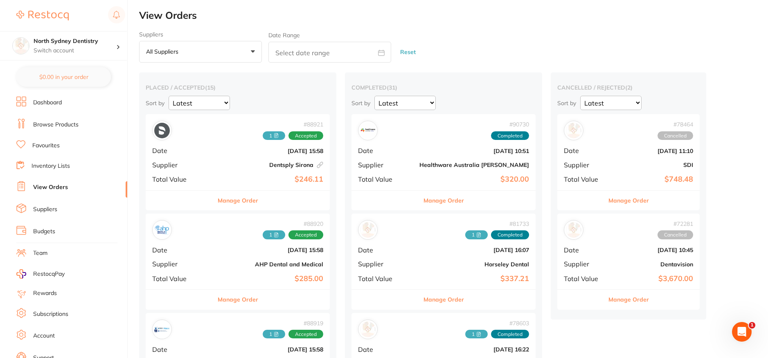
click at [423, 198] on button "Manage Order" at bounding box center [443, 201] width 40 height 20
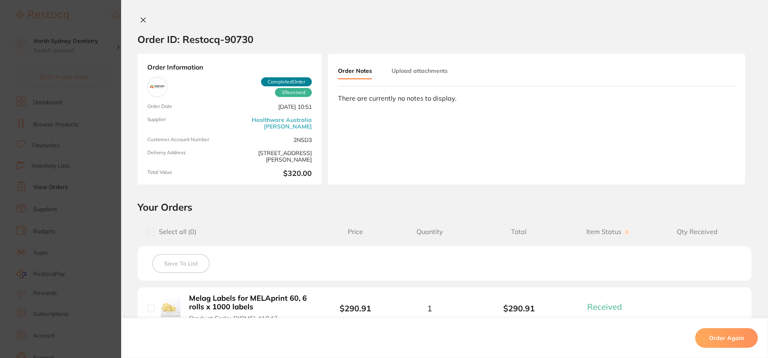
click at [391, 66] on button "Upload attachments" at bounding box center [419, 70] width 56 height 15
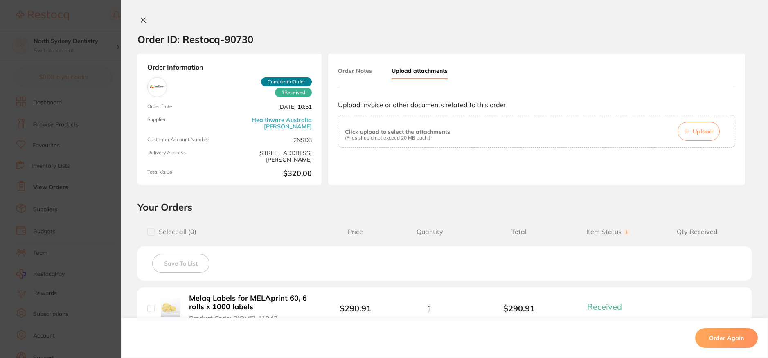
click at [702, 133] on span "Upload" at bounding box center [702, 131] width 20 height 7
click at [620, 174] on div at bounding box center [536, 170] width 397 height 33
click at [144, 18] on icon at bounding box center [143, 20] width 4 height 4
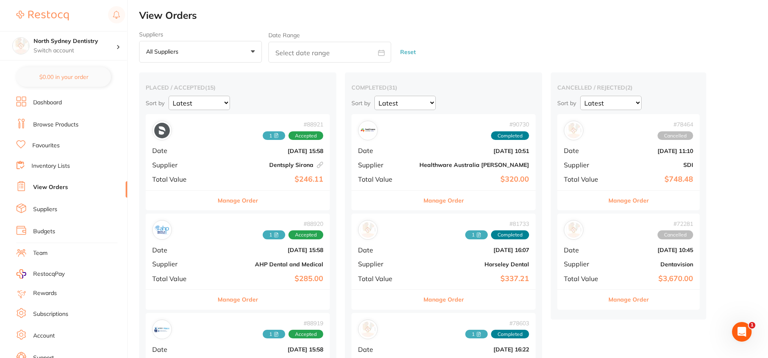
click at [741, 333] on icon "Open Intercom Messenger" at bounding box center [741, 331] width 13 height 13
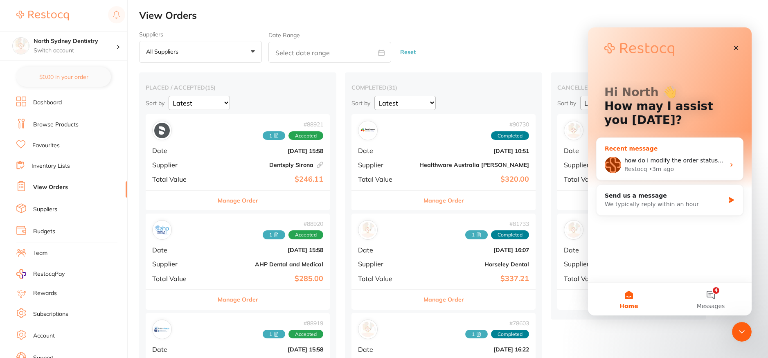
click at [728, 164] on div "how do i modify the order status from completed to in completed Restocq • 3m ago" at bounding box center [669, 165] width 146 height 30
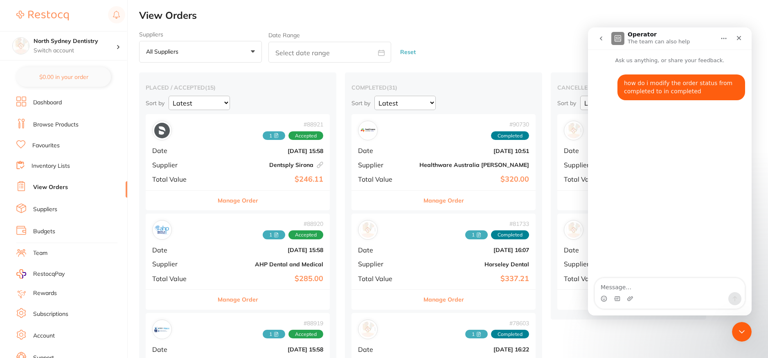
click at [548, 53] on div "Suppliers All suppliers +0 All suppliers AB Orthodontics Adam Dental AHP Dental…" at bounding box center [453, 47] width 629 height 32
click at [736, 34] on div "Close" at bounding box center [738, 38] width 15 height 15
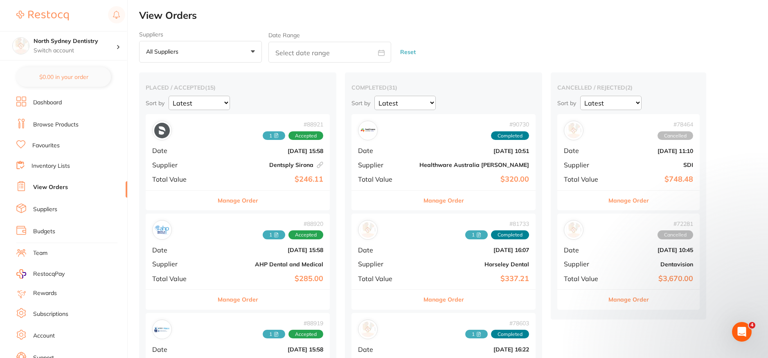
click at [491, 134] on span "Completed" at bounding box center [510, 135] width 38 height 9
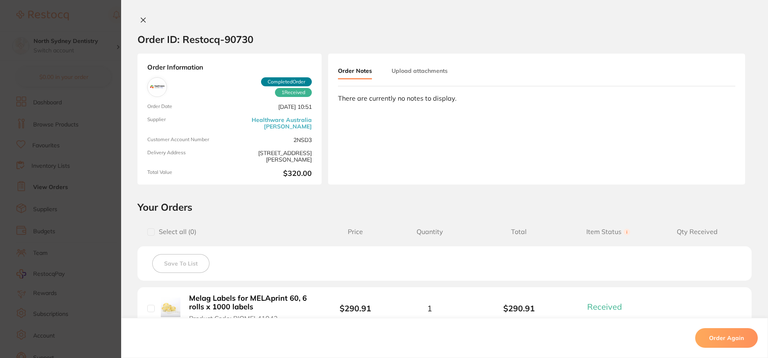
drag, startPoint x: 268, startPoint y: 82, endPoint x: 308, endPoint y: 84, distance: 40.1
click at [308, 84] on span "Completed Order" at bounding box center [286, 81] width 51 height 9
click at [312, 93] on div "Order Information 1 Received Completed Order Order Date Aug 20 2025, 10:51 Supp…" at bounding box center [229, 119] width 184 height 131
drag, startPoint x: 258, startPoint y: 80, endPoint x: 312, endPoint y: 85, distance: 54.2
click at [312, 85] on div "Order Information 1 Received Completed Order Order Date Aug 20 2025, 10:51 Supp…" at bounding box center [229, 119] width 184 height 131
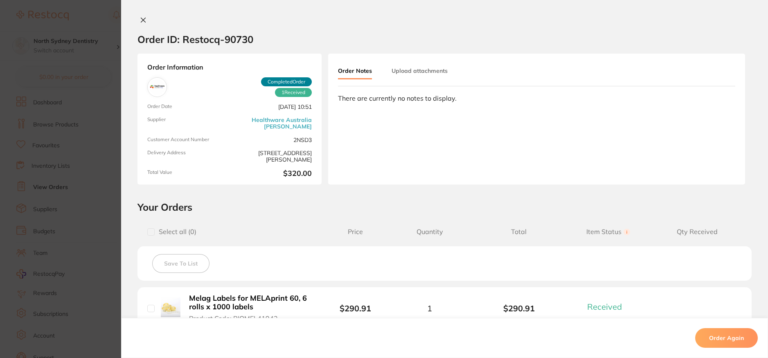
click at [409, 184] on div "Order ID: Restocq- 90730 Order Information 1 Received Completed Order Order Dat…" at bounding box center [444, 186] width 647 height 341
click at [43, 127] on section "Order ID: Restocq- 90730 Order Information 1 Received Completed Order Order Dat…" at bounding box center [384, 179] width 768 height 358
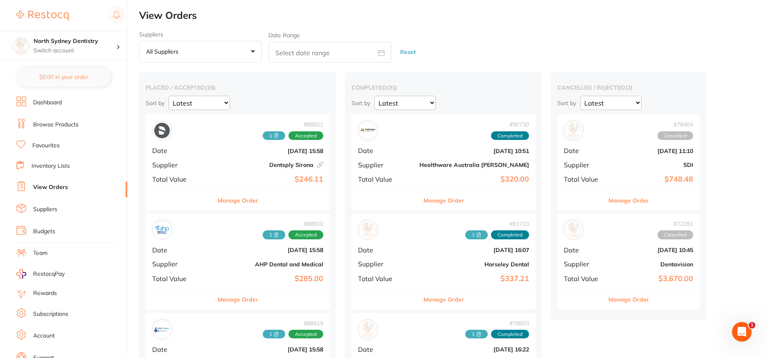
click at [423, 206] on button "Manage Order" at bounding box center [443, 201] width 40 height 20
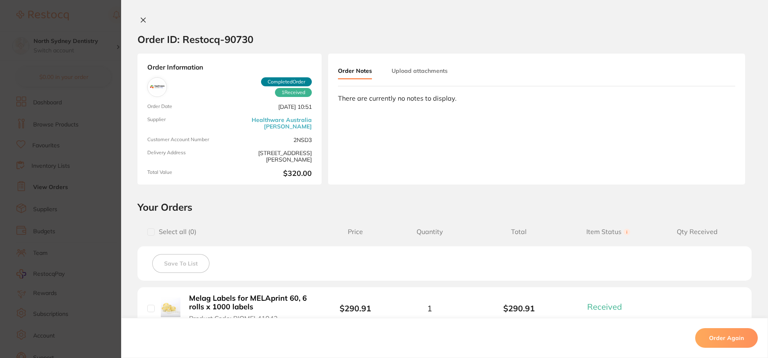
click at [417, 78] on div "Order Notes Upload attachments" at bounding box center [402, 71] width 129 height 16
click at [411, 65] on button "Upload attachments" at bounding box center [419, 70] width 56 height 15
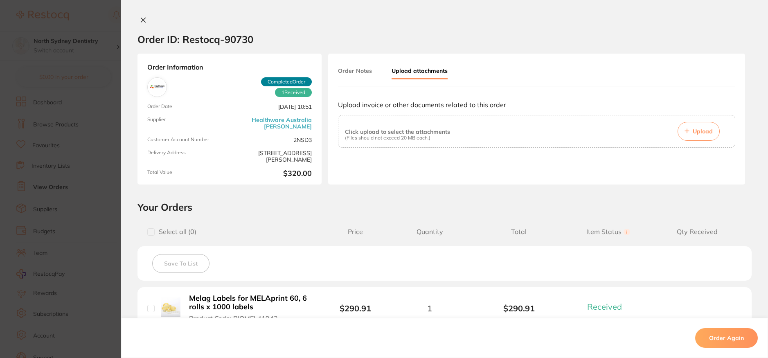
click at [363, 139] on p "(Files should not exceed 20 MB each.)" at bounding box center [397, 138] width 105 height 6
click at [393, 137] on p "(Files should not exceed 20 MB each.)" at bounding box center [397, 138] width 105 height 6
click at [479, 130] on div "Click upload to select the attachments (Files should not exceed 20 MB each.) Up…" at bounding box center [536, 131] width 383 height 19
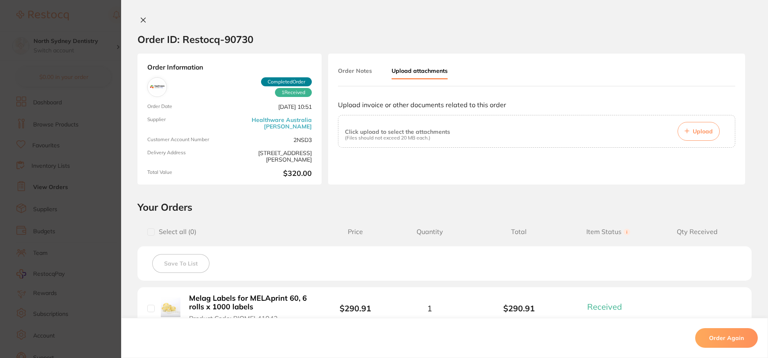
click at [56, 86] on section "Order ID: Restocq- 90730 Order Information 1 Received Completed Order Order Dat…" at bounding box center [384, 179] width 768 height 358
